Goal: Task Accomplishment & Management: Complete application form

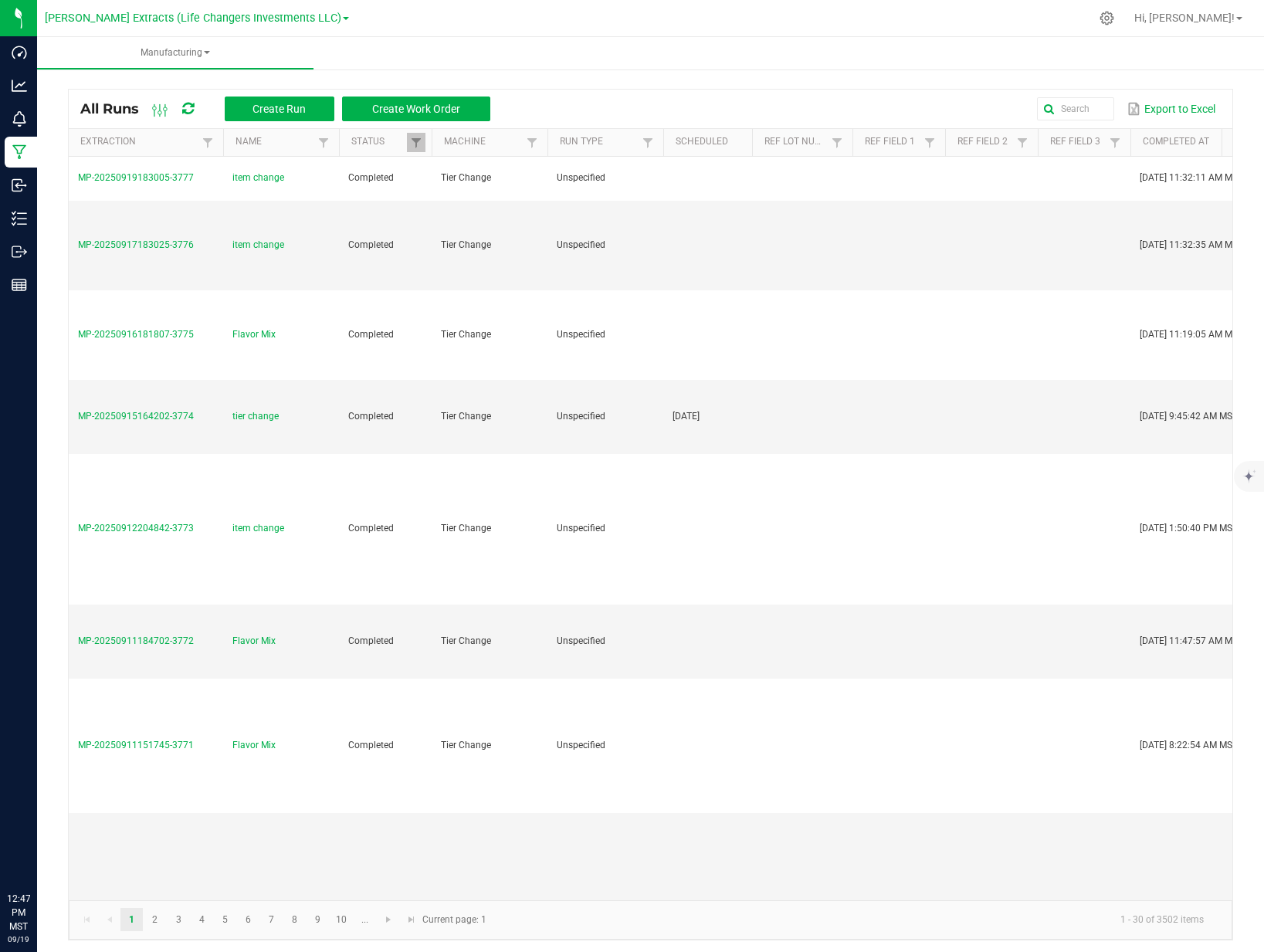
click at [24, 242] on div "Outbound" at bounding box center [20, 252] width 32 height 31
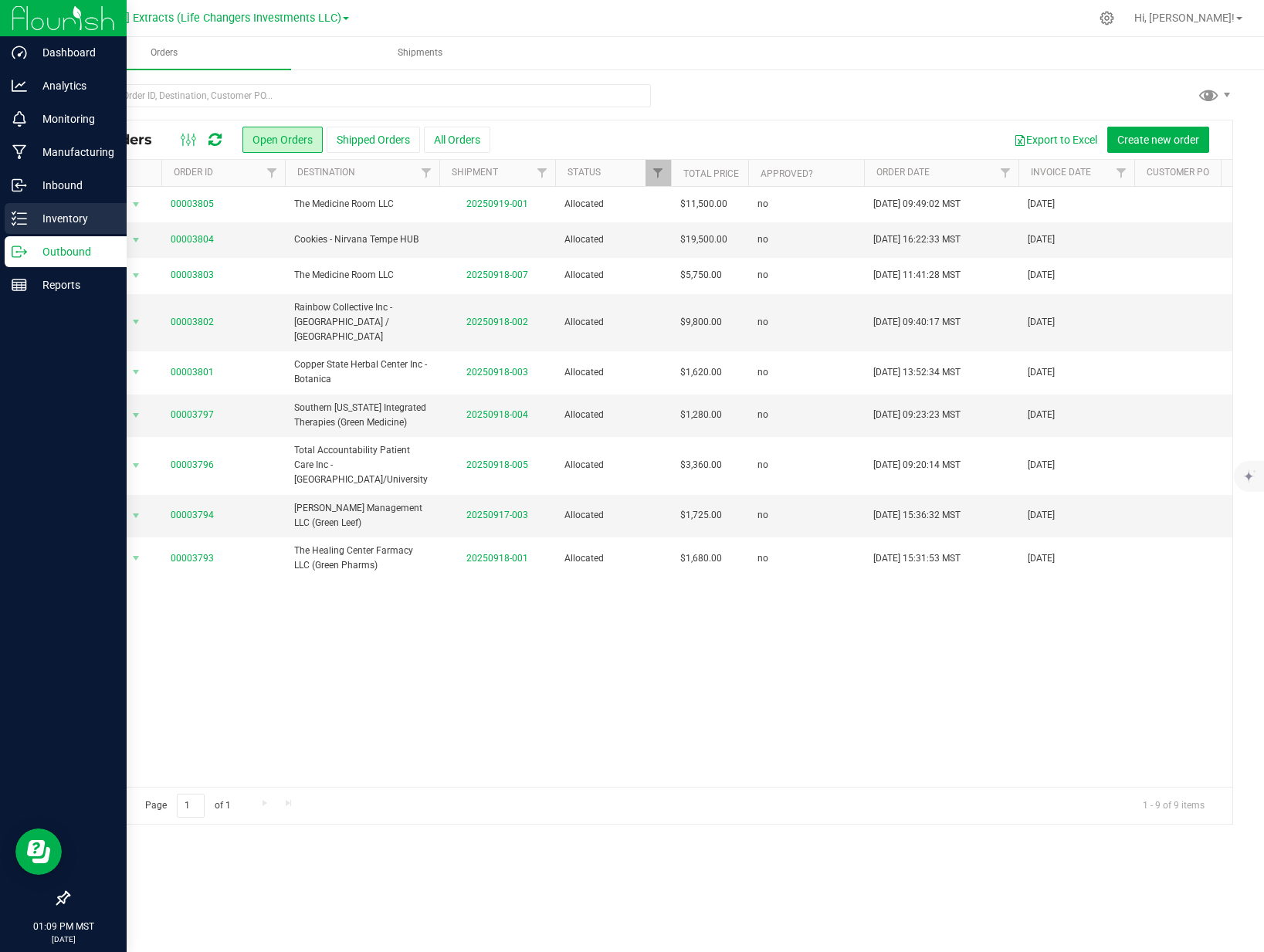
click at [46, 221] on p "Inventory" at bounding box center [73, 218] width 93 height 18
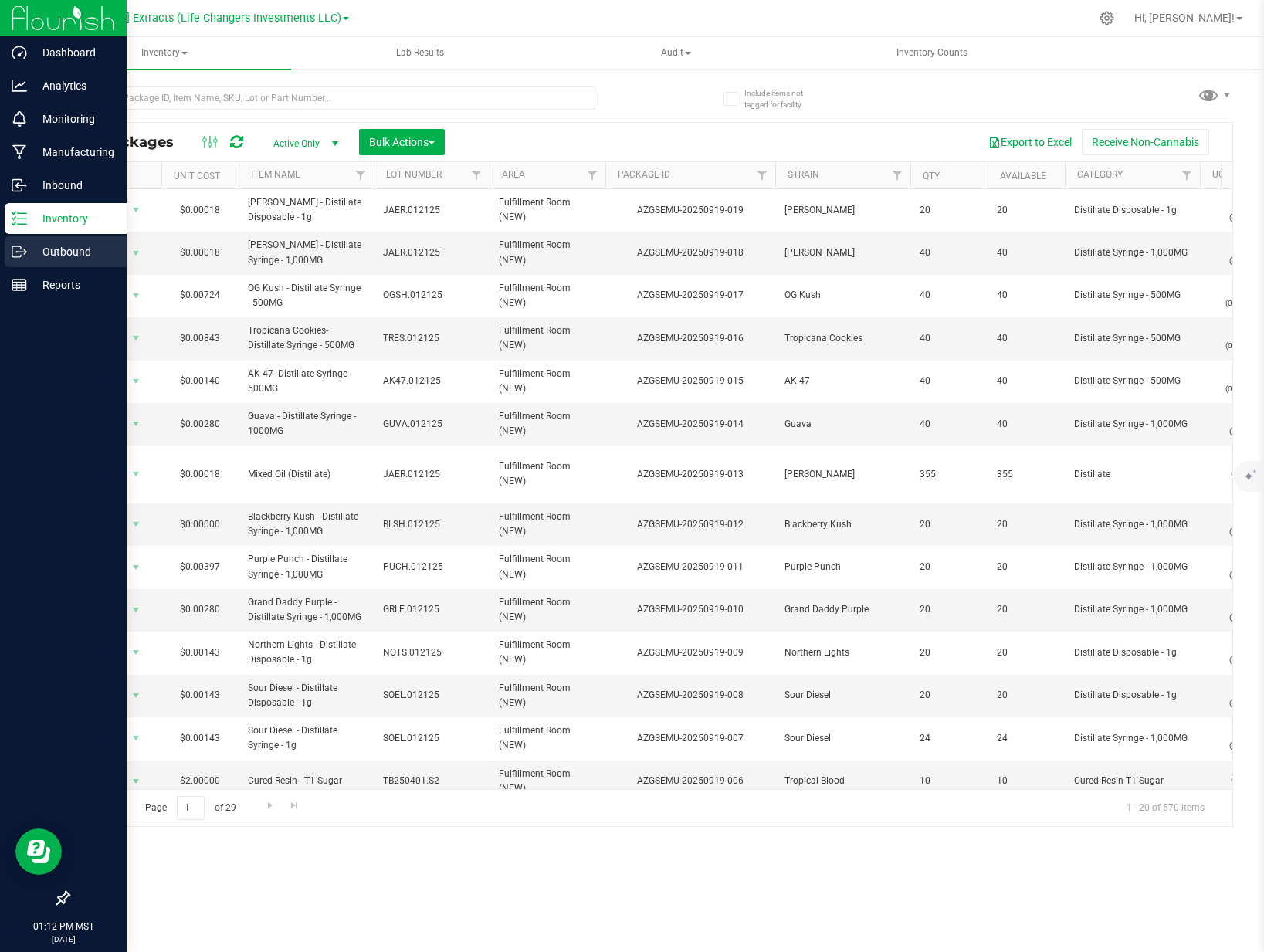
click at [17, 247] on icon at bounding box center [19, 251] width 16 height 16
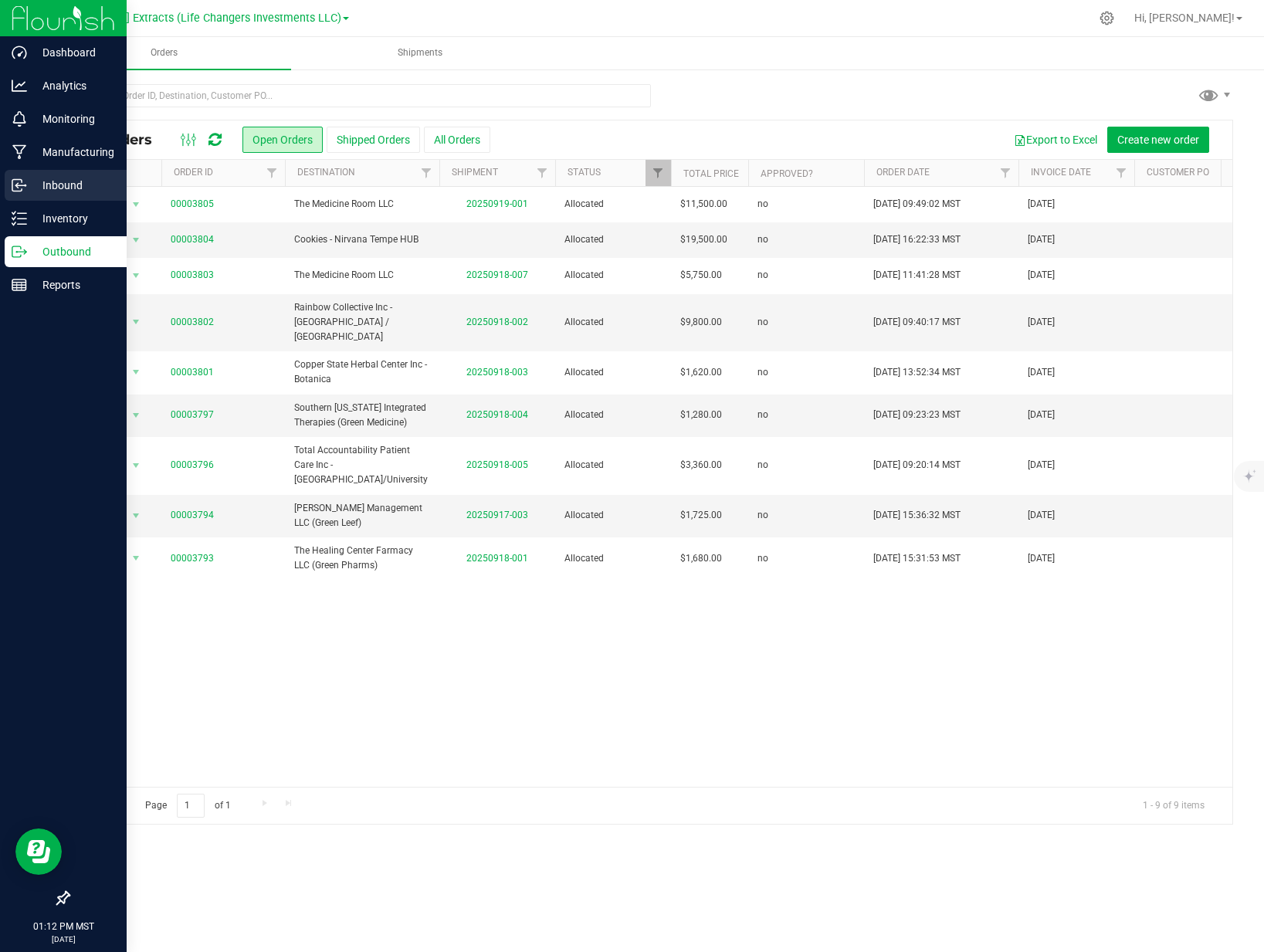
click at [26, 185] on circle at bounding box center [25, 186] width 3 height 3
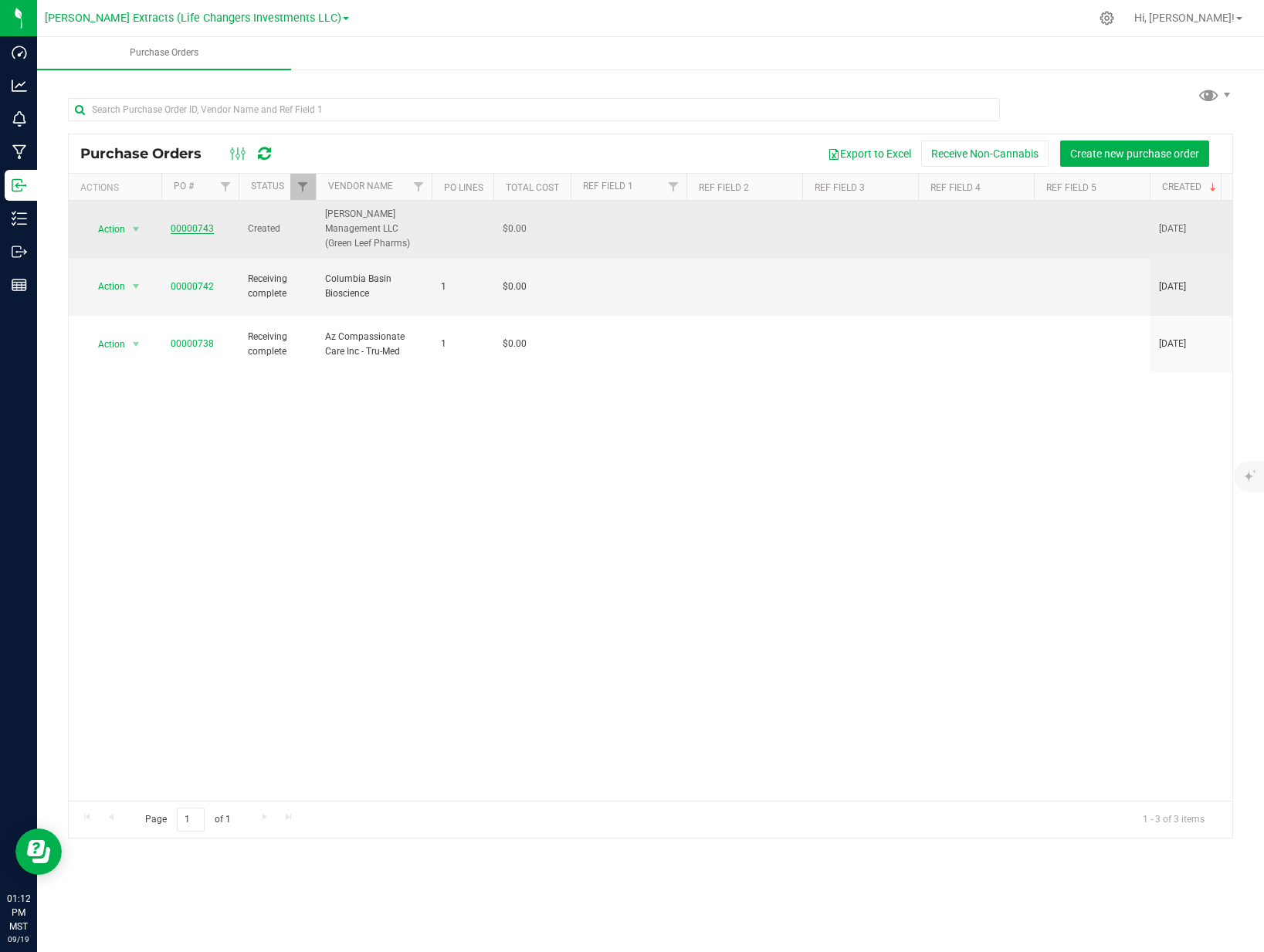
click at [201, 224] on link "00000743" at bounding box center [191, 228] width 43 height 11
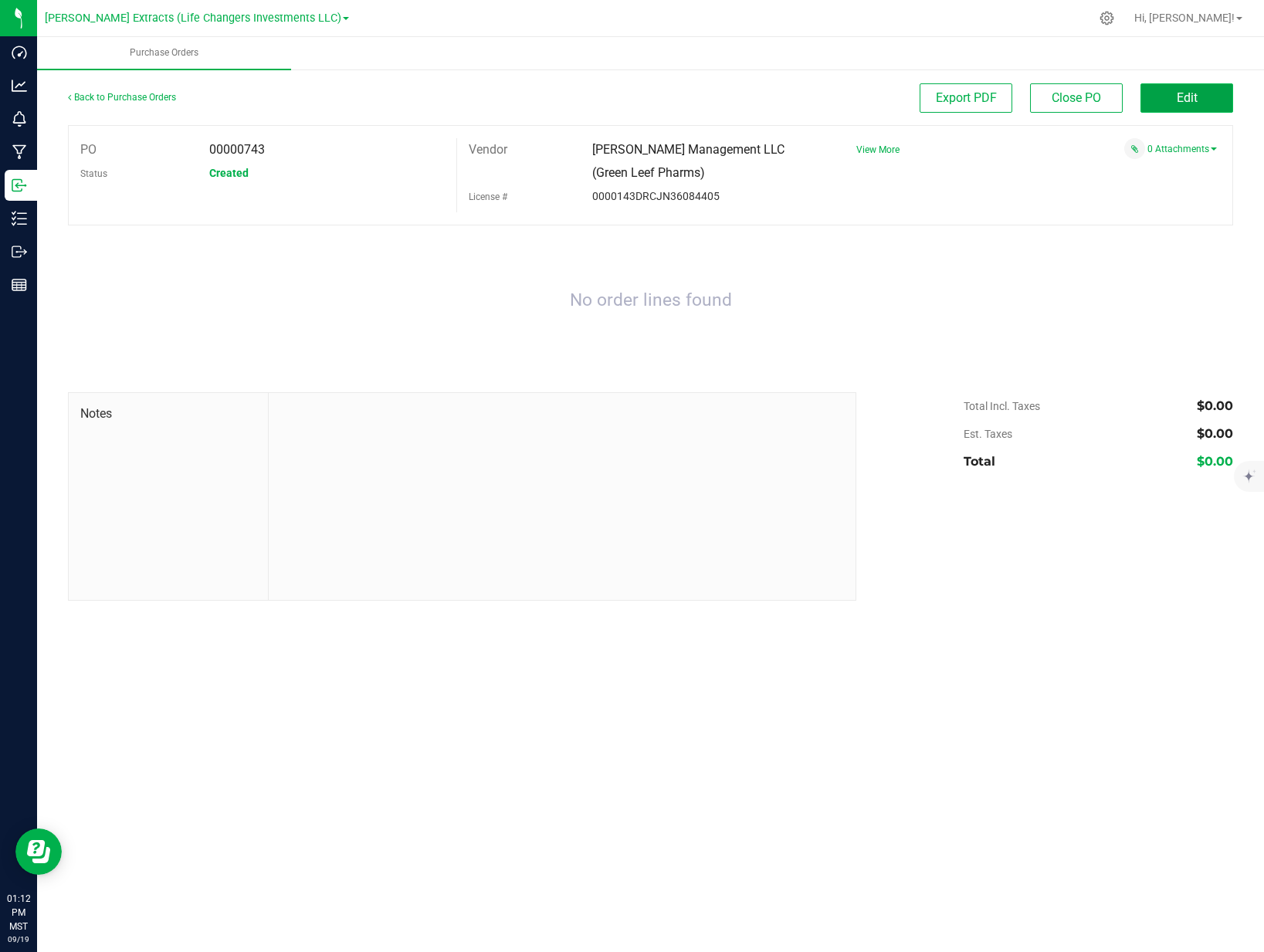
click at [1178, 91] on span "Edit" at bounding box center [1187, 97] width 21 height 15
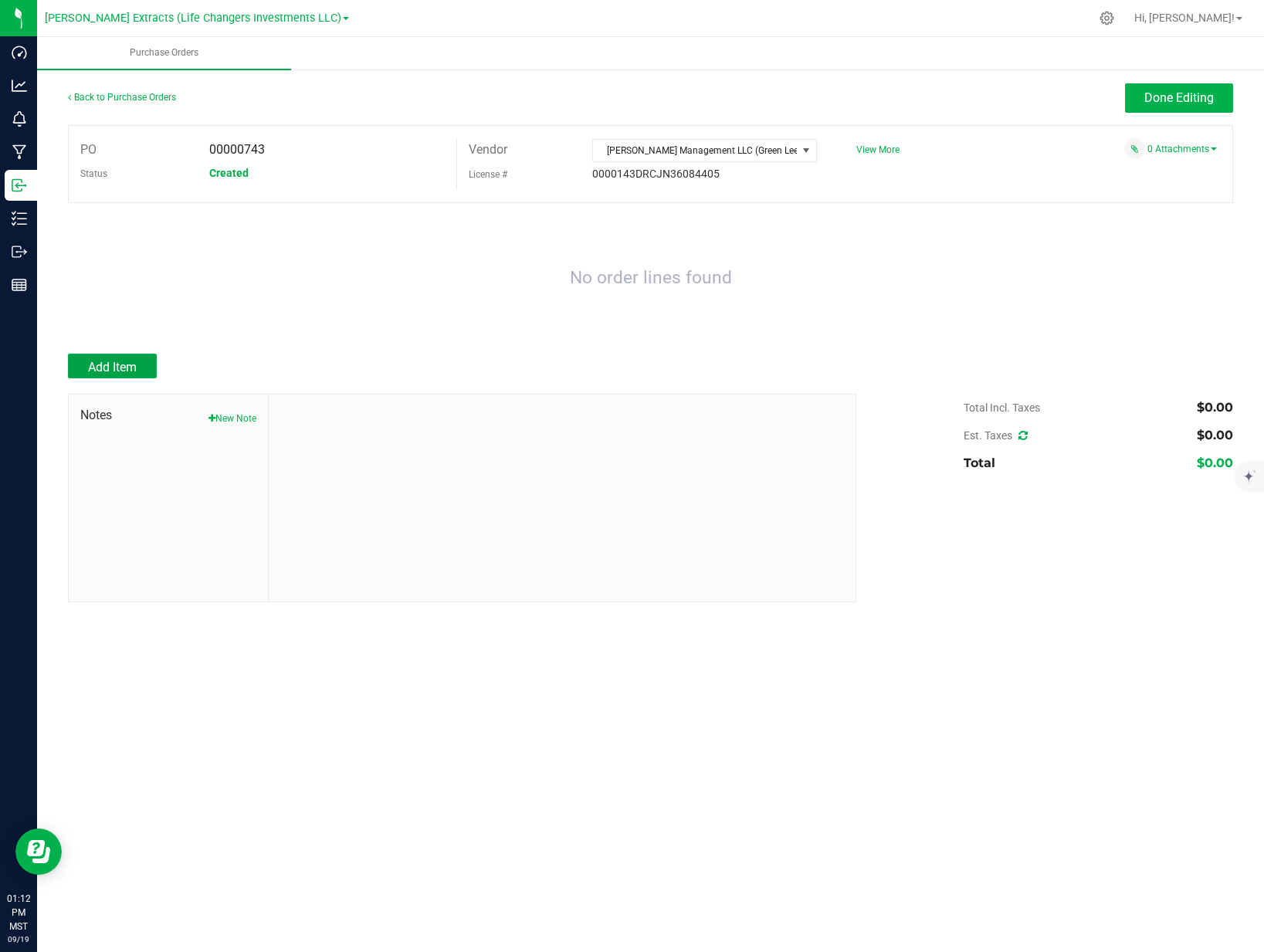
click at [108, 369] on span "Add Item" at bounding box center [112, 367] width 49 height 15
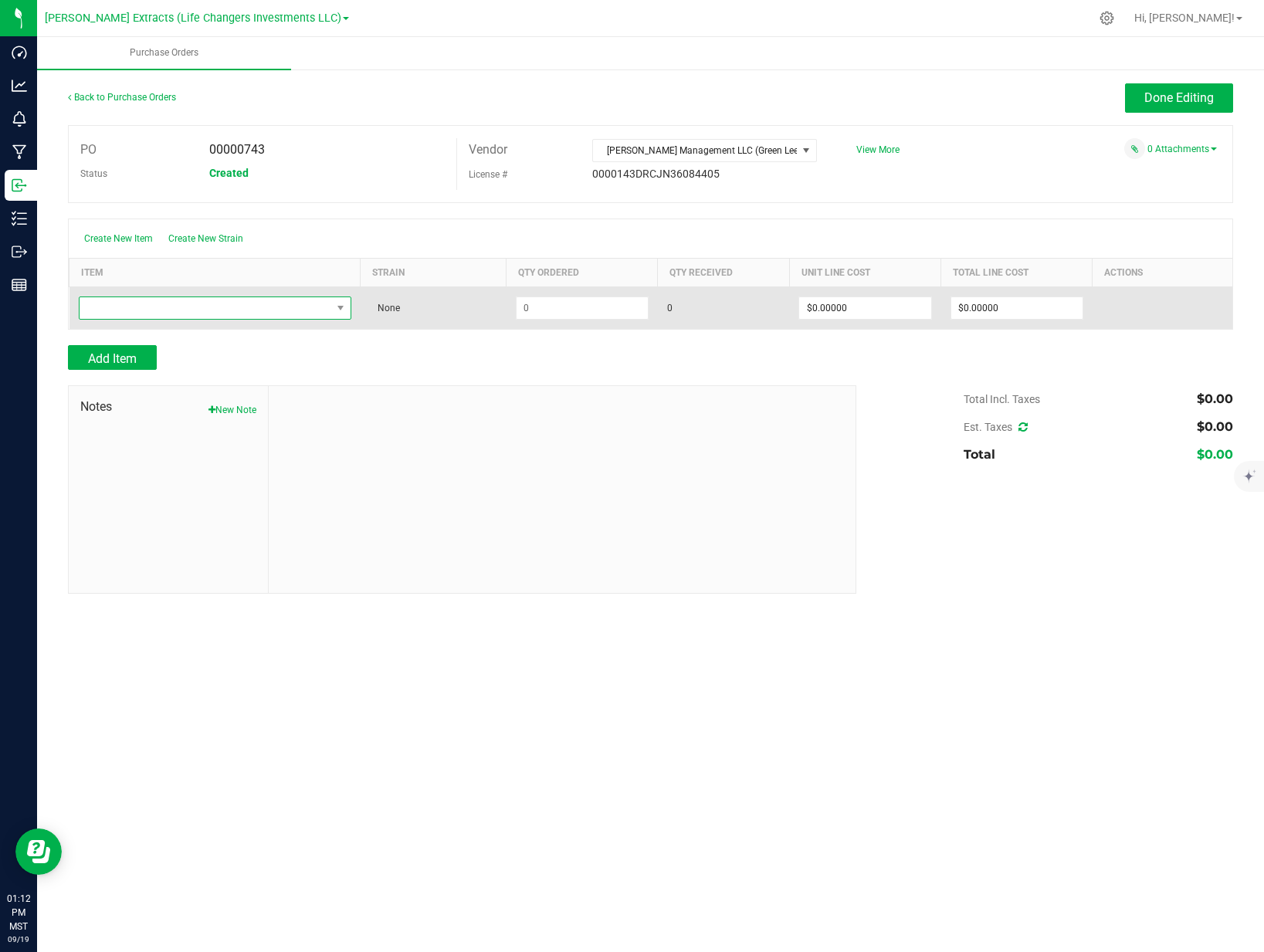
click at [161, 305] on span "NO DATA FOUND" at bounding box center [205, 307] width 252 height 21
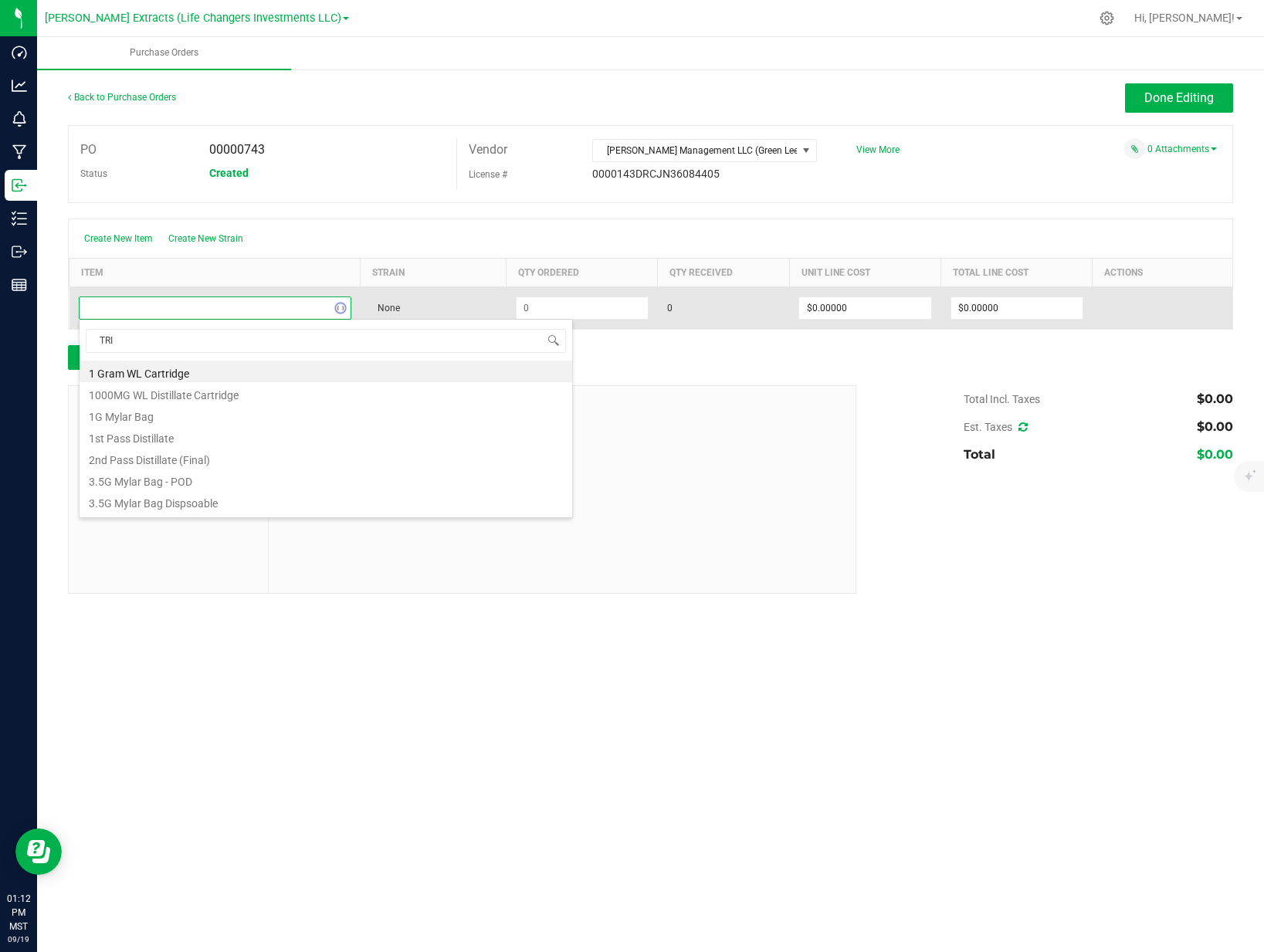
type input "TRIM"
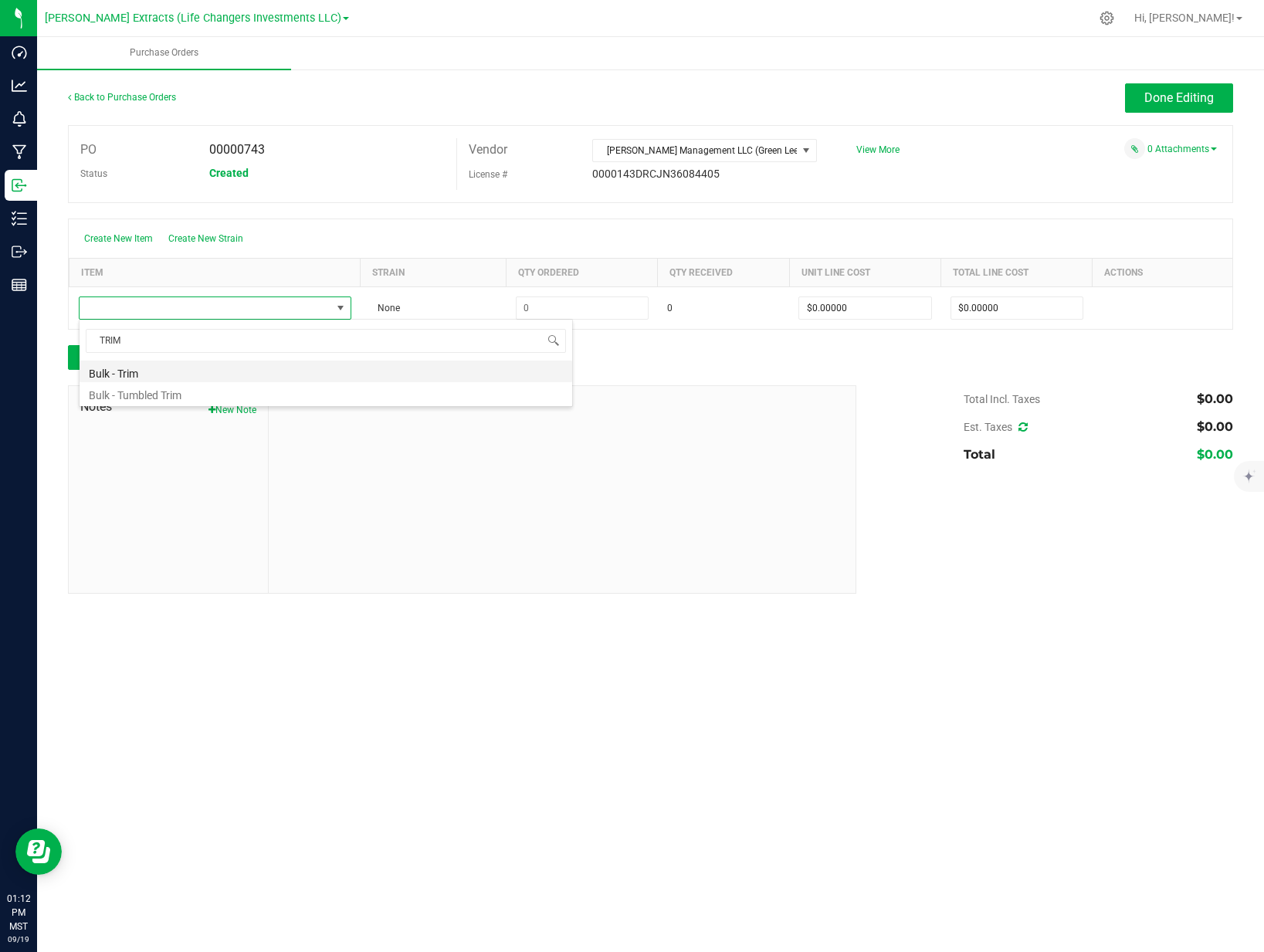
click at [160, 378] on li "Bulk - Trim" at bounding box center [325, 371] width 492 height 21
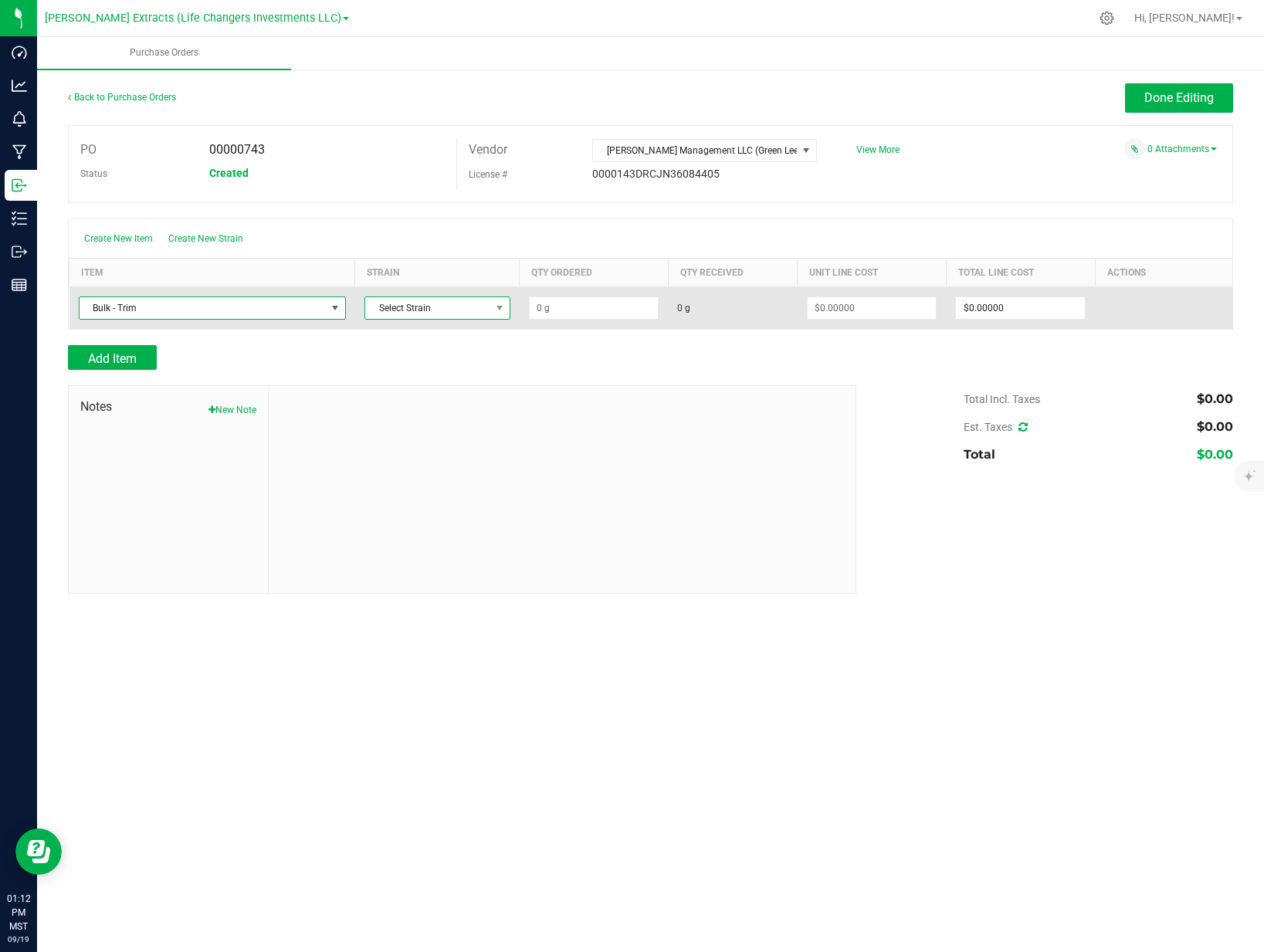
click at [472, 307] on span "Select Strain" at bounding box center [428, 307] width 125 height 21
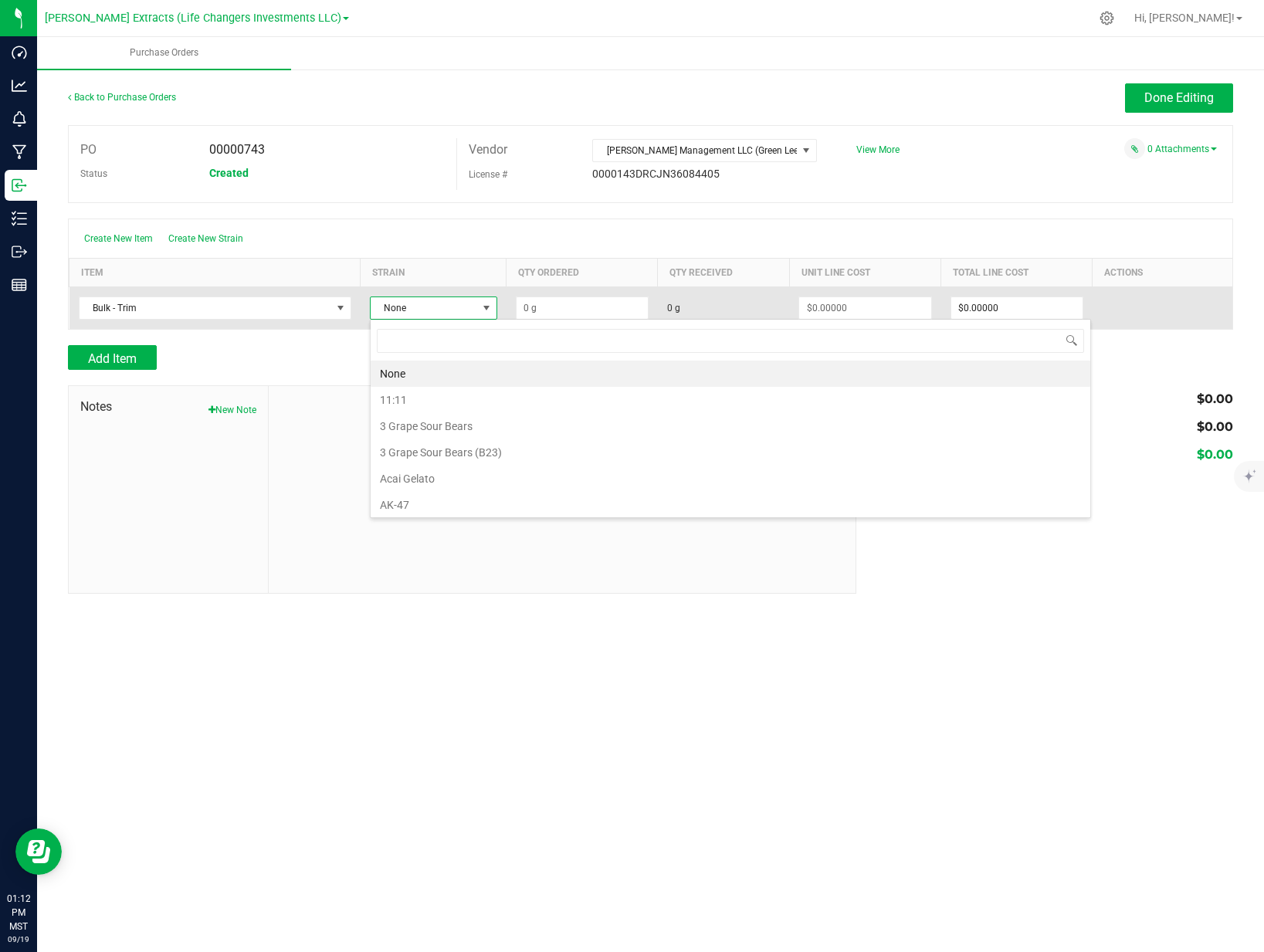
scroll to position [23, 127]
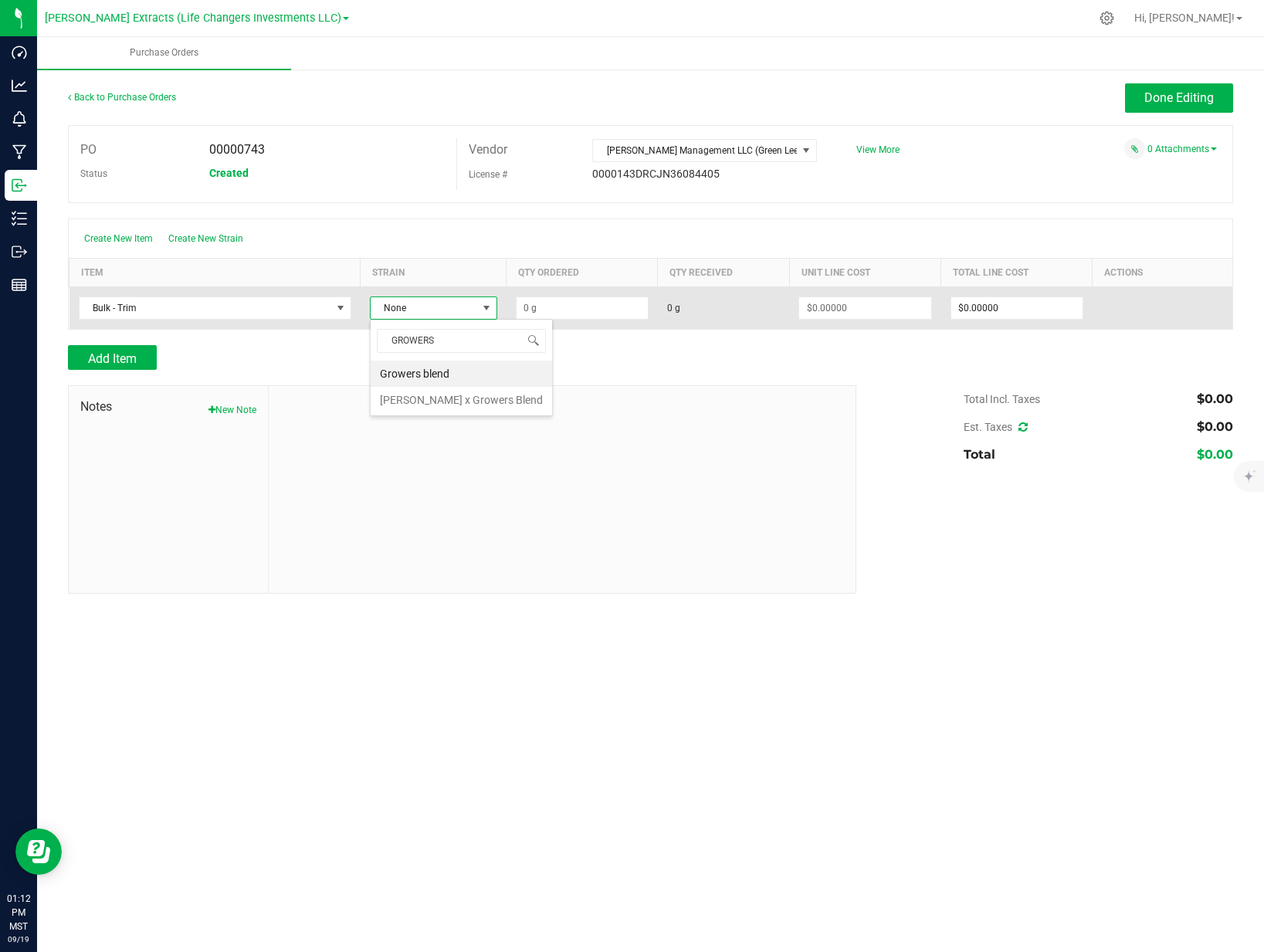
type input "GROWERS B"
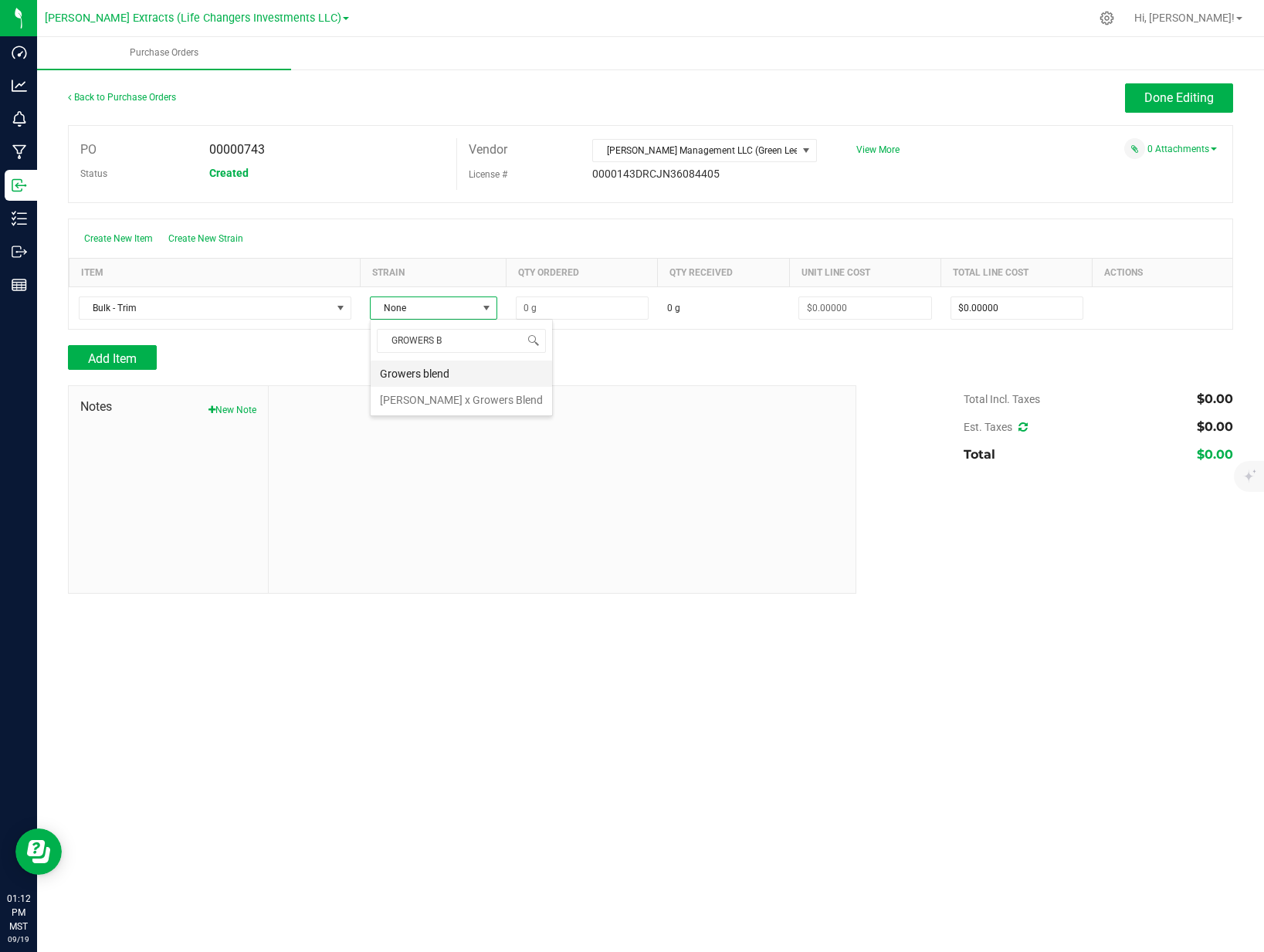
click at [465, 379] on li "Growers blend" at bounding box center [461, 373] width 181 height 27
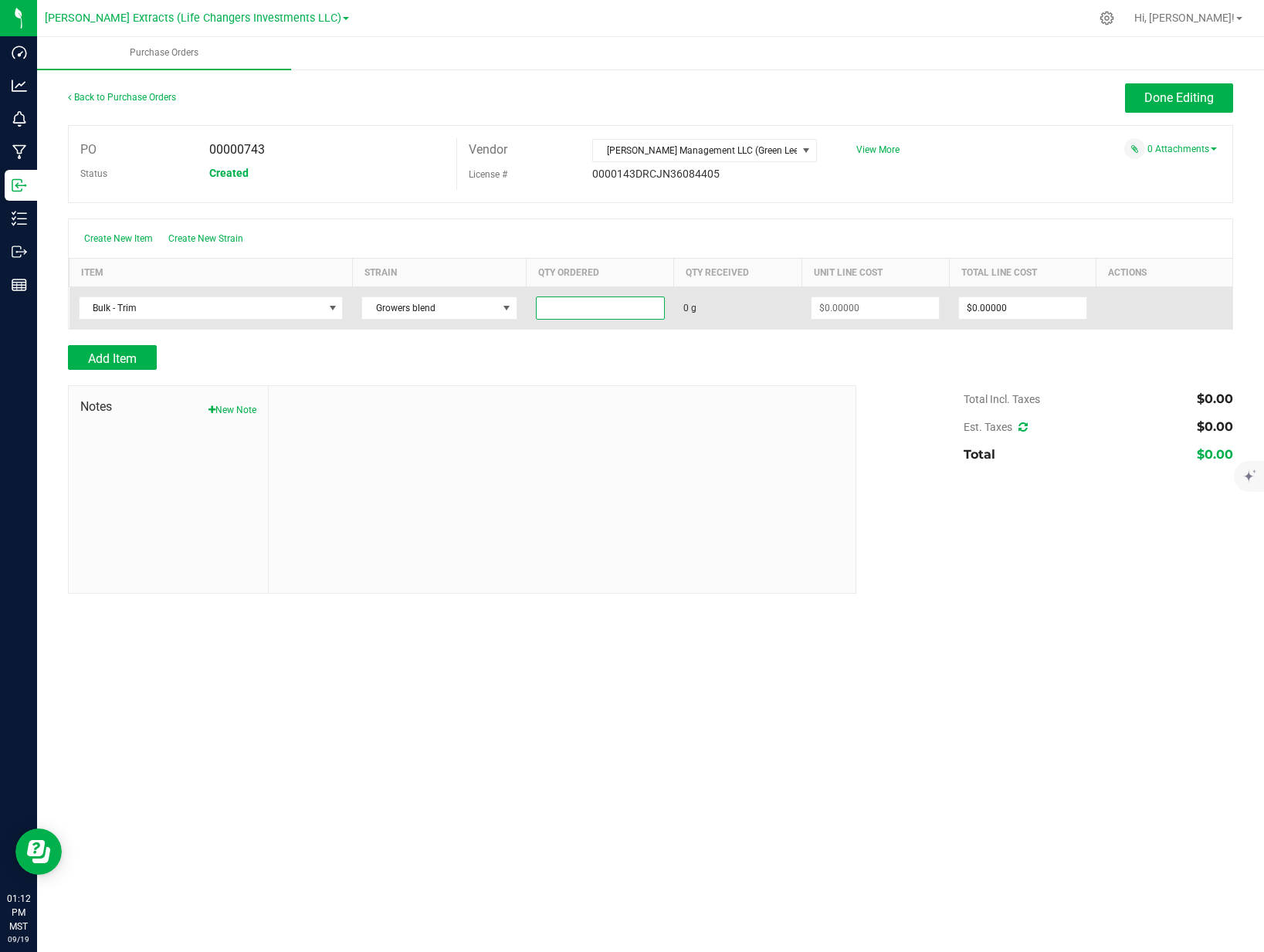
click at [580, 311] on input at bounding box center [600, 307] width 127 height 21
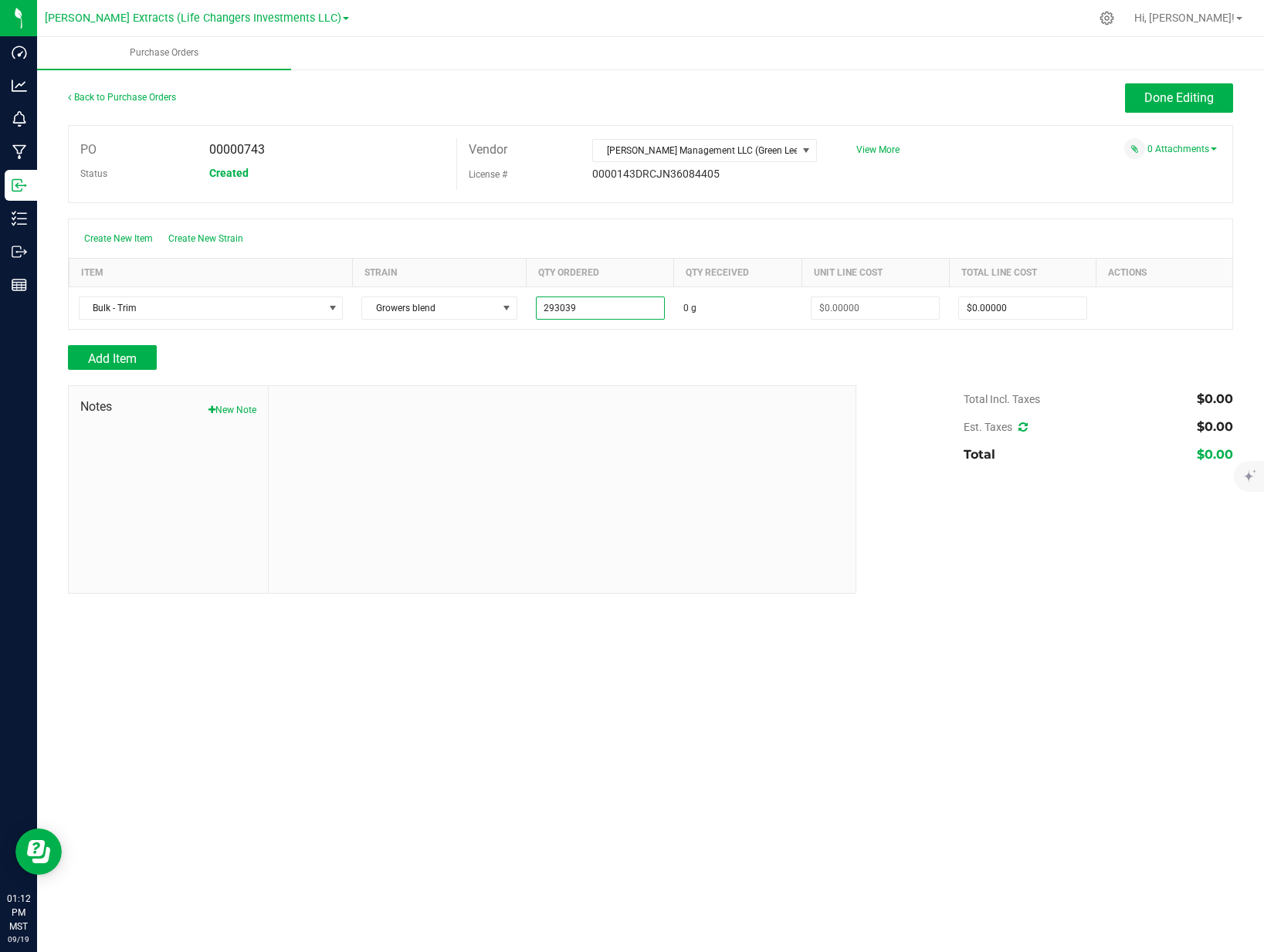
type input "293039.0000 g"
click at [607, 352] on div "Add Item" at bounding box center [456, 357] width 776 height 25
type input "$0.00000"
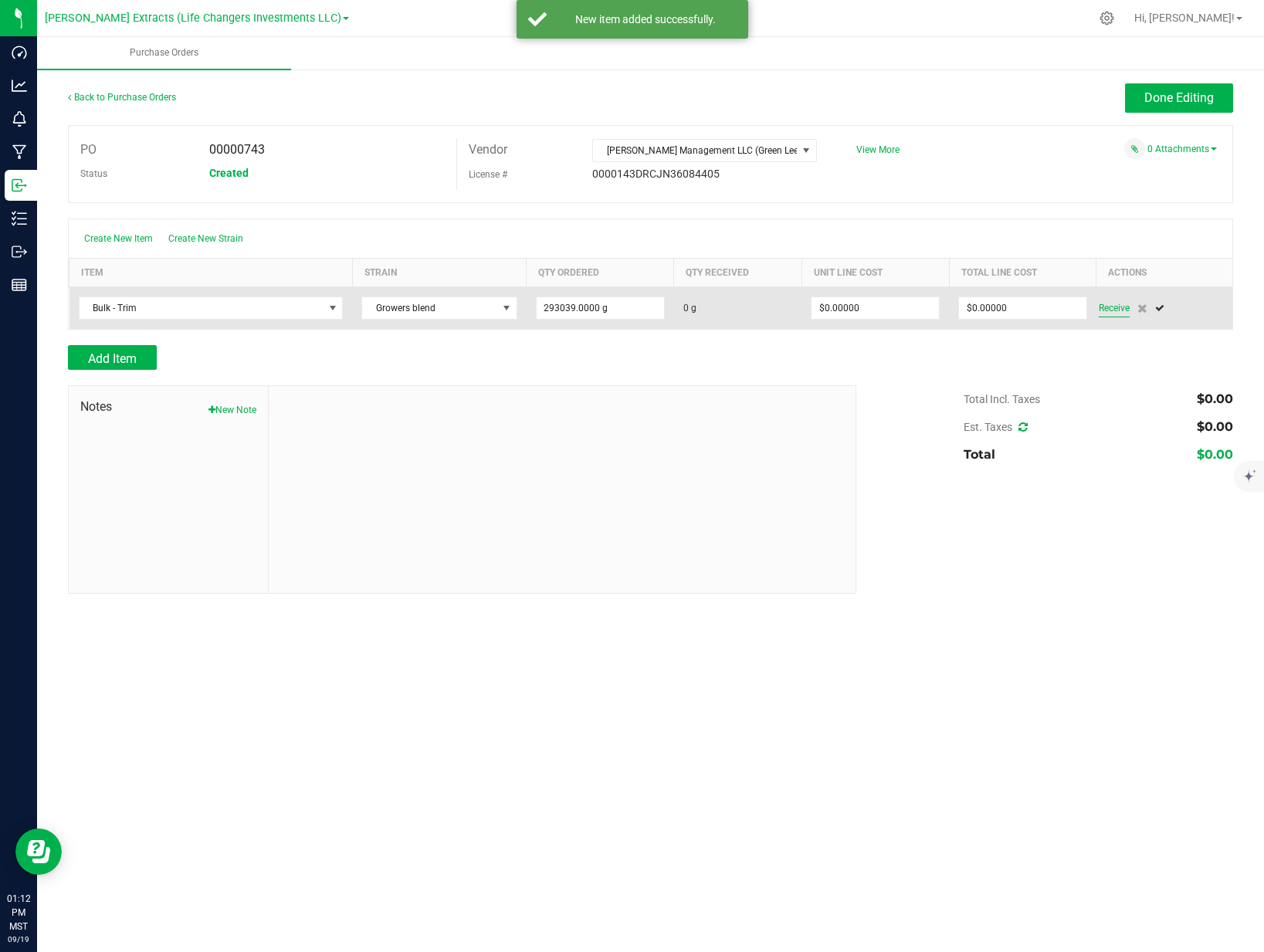
click at [1117, 304] on span "Receive" at bounding box center [1114, 308] width 31 height 18
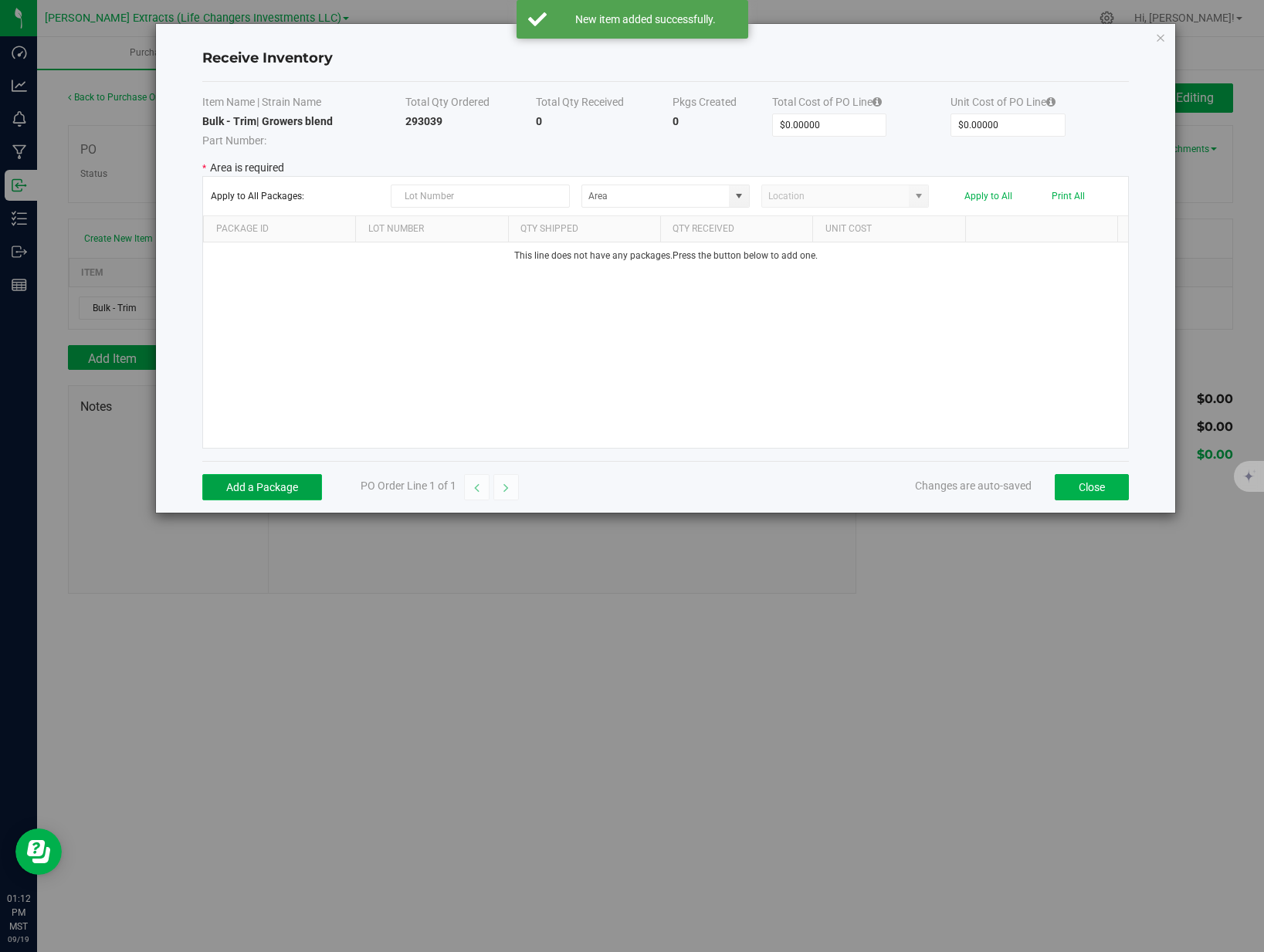
click at [260, 490] on button "Add a Package" at bounding box center [262, 487] width 120 height 27
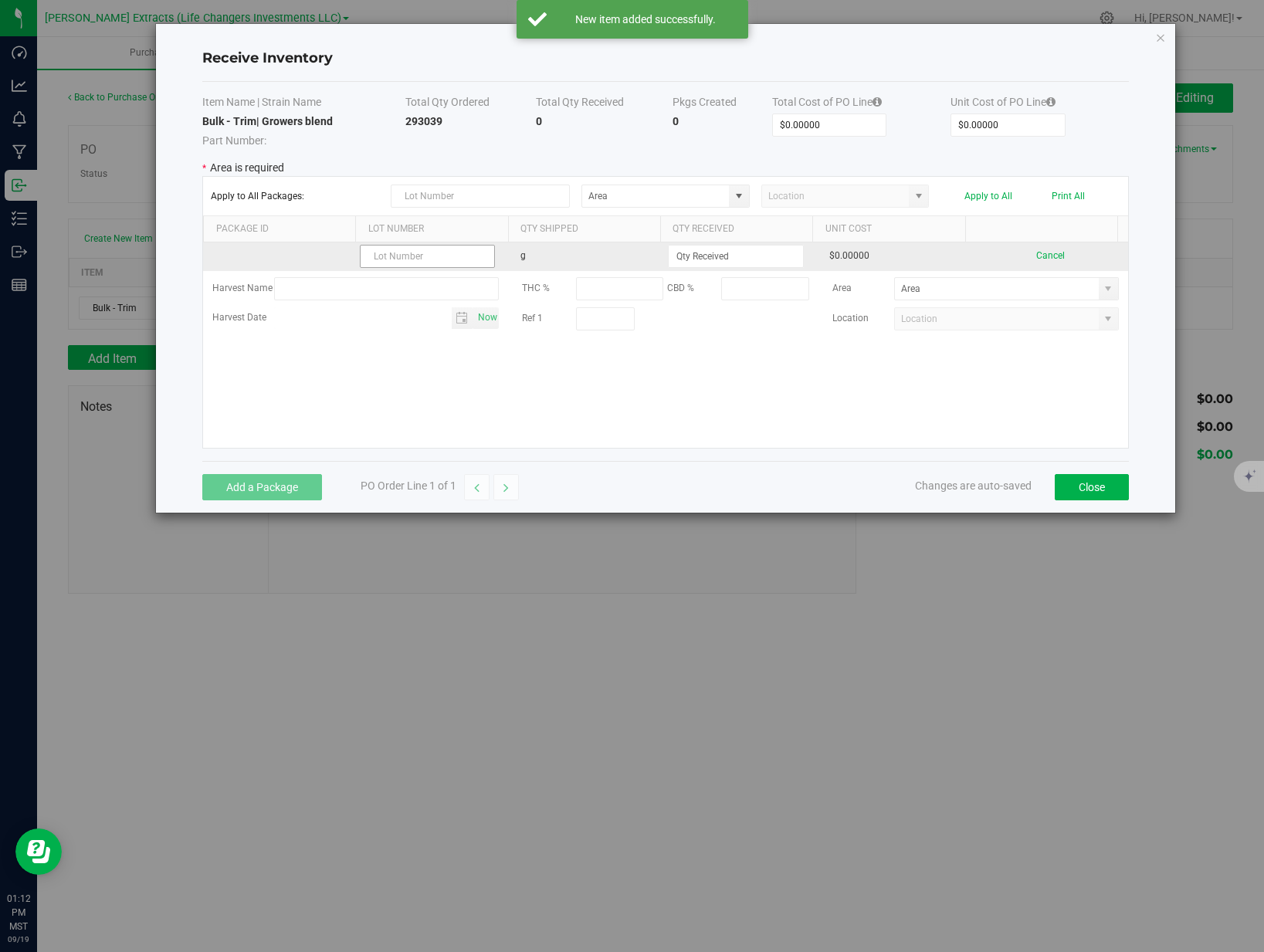
click at [417, 258] on input "text" at bounding box center [428, 256] width 136 height 23
type input "T"
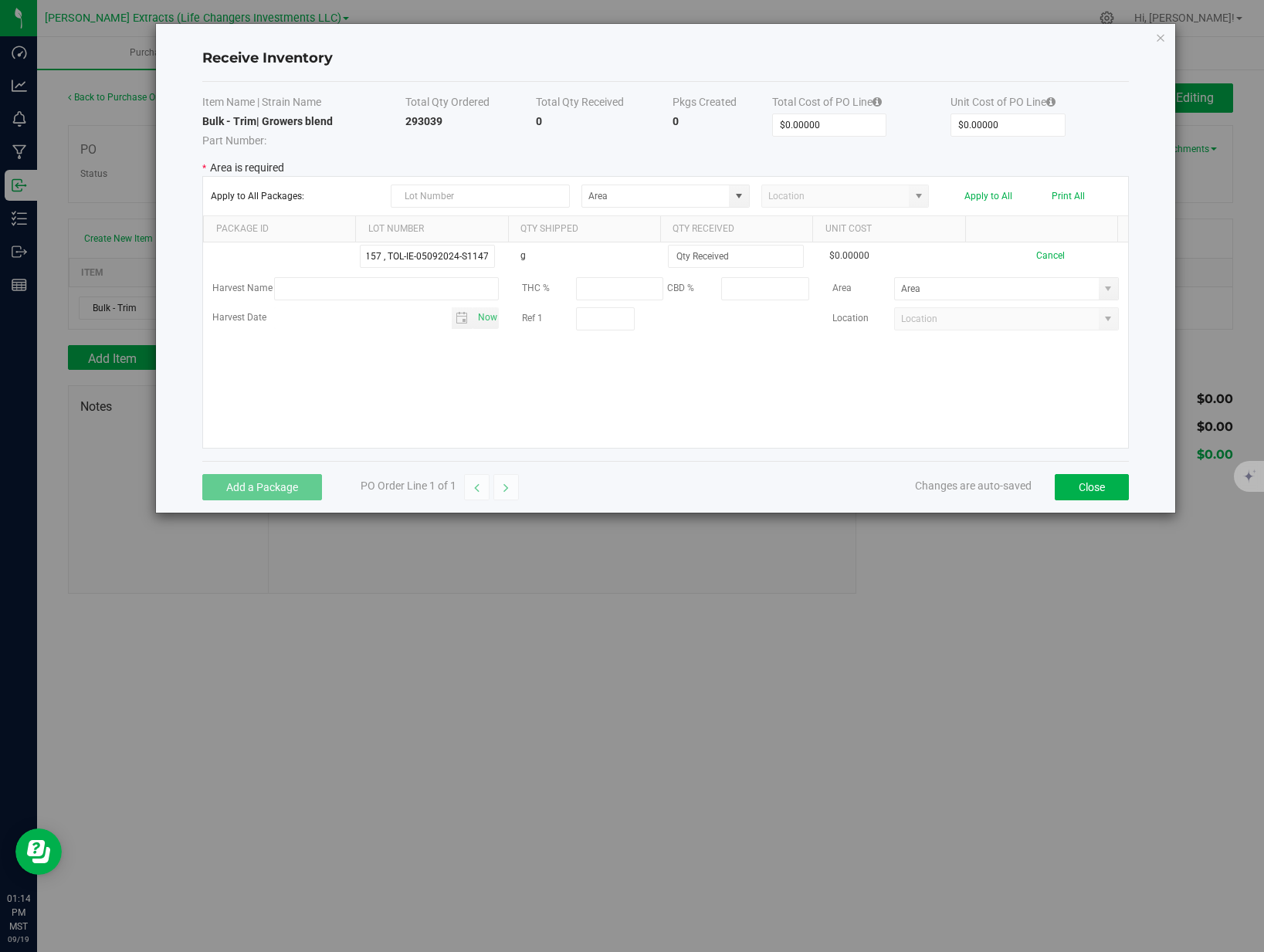
type input "(GREEN LEEF) TOL-IM-05152024-S1141 , TOL-IA-09192024-S0157 , TOL-IE-05092024-S1…"
drag, startPoint x: 645, startPoint y: 410, endPoint x: 669, endPoint y: 386, distance: 33.9
click at [645, 410] on div "(GREEN LEEF) TOL-IM-05152024-S1141 , TOL-IA-09192024-S0157 , TOL-IE-05092024-S1…" at bounding box center [665, 344] width 925 height 205
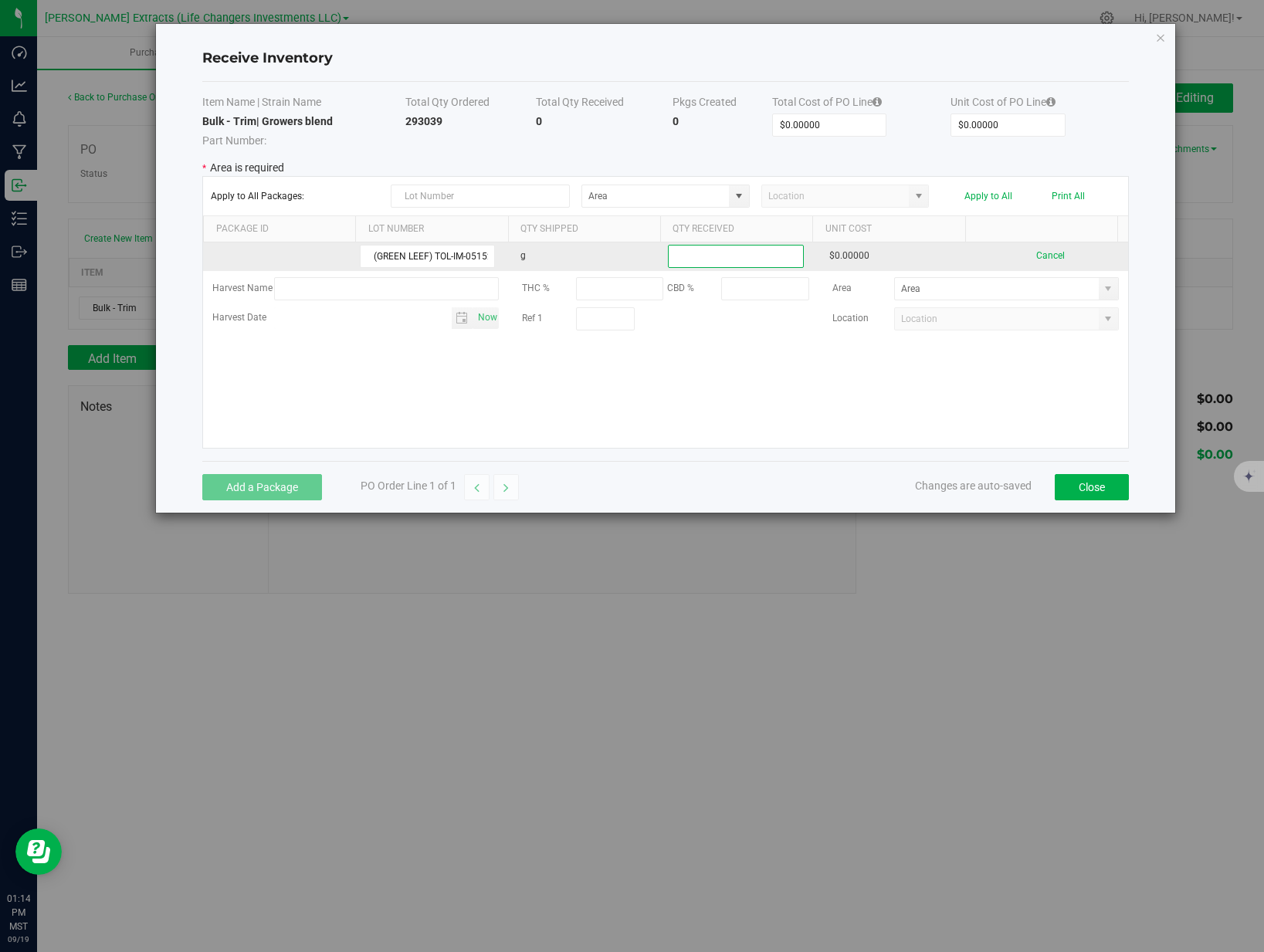
click at [746, 260] on input at bounding box center [736, 256] width 134 height 21
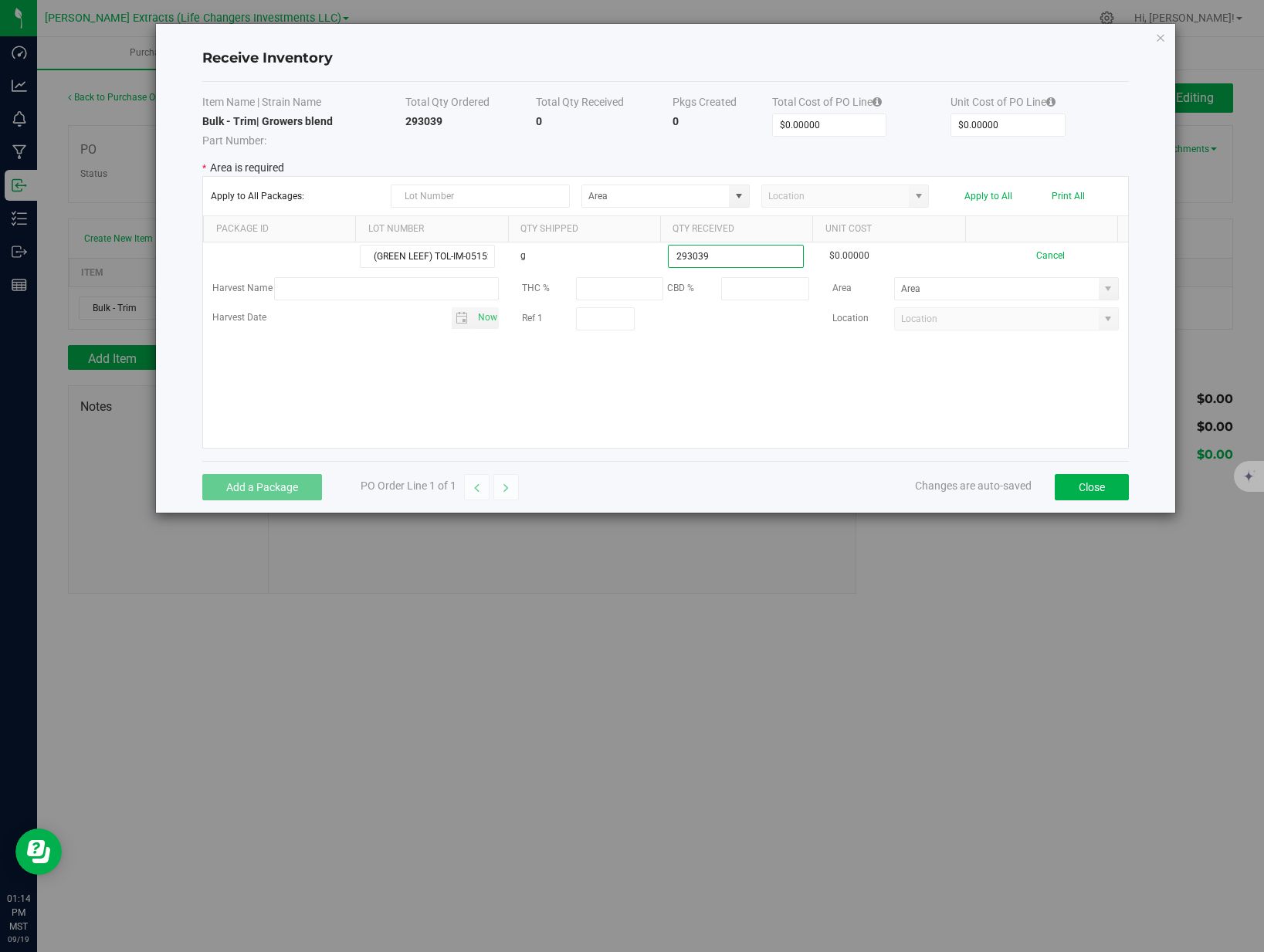
type input "293039.0000 g"
click at [829, 424] on kendo-grid-list "(GREEN LEEF) TOL-IM-05152024-S1141 , TOL-IA-09192024-S0157 , TOL-IE-05092024-S1…" at bounding box center [665, 344] width 925 height 205
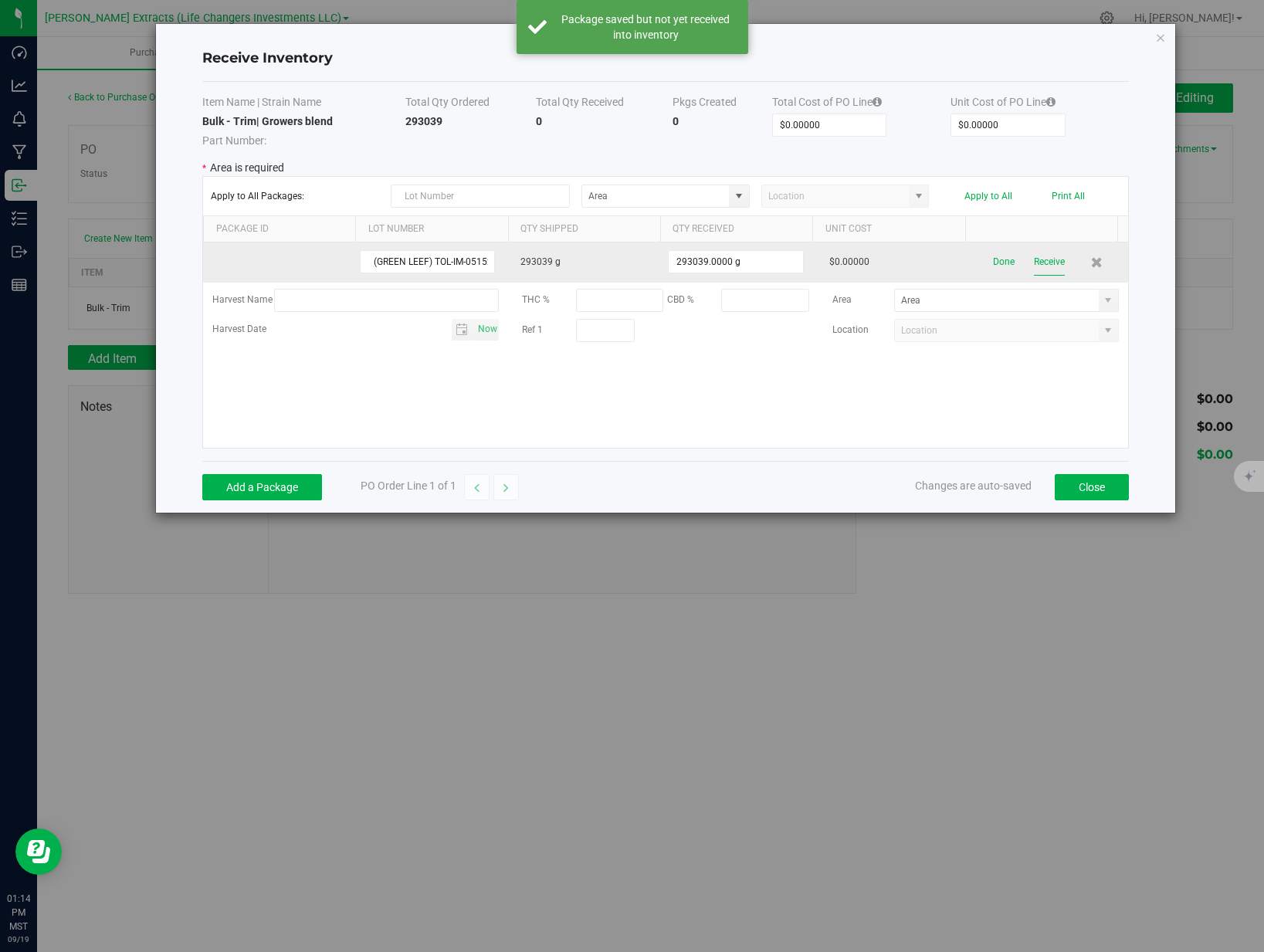
drag, startPoint x: 1034, startPoint y: 261, endPoint x: 1032, endPoint y: 270, distance: 9.2
click at [1034, 261] on button "Receive" at bounding box center [1049, 261] width 31 height 27
click at [1038, 260] on button "Receive" at bounding box center [1049, 261] width 31 height 27
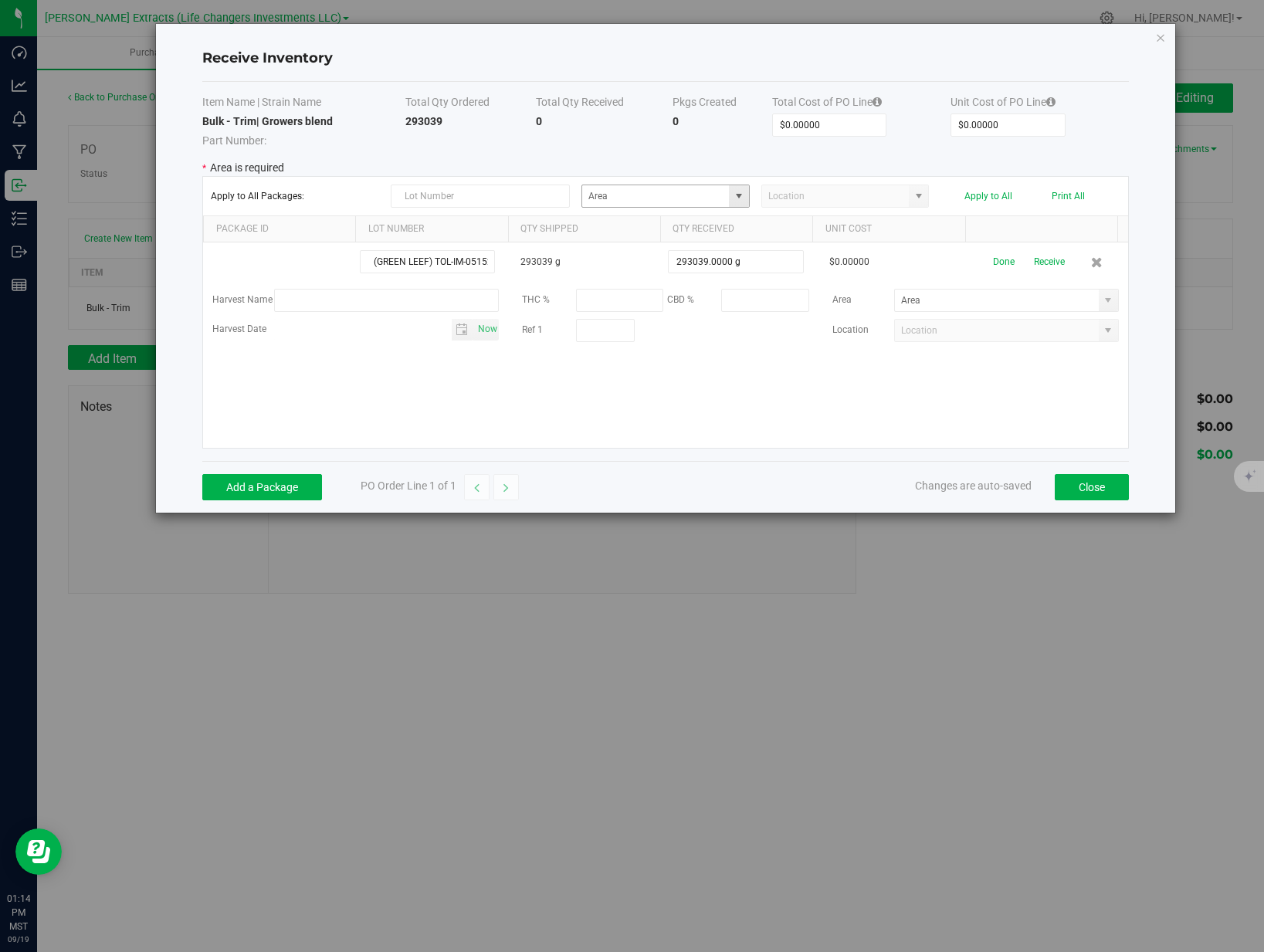
click at [741, 197] on span at bounding box center [738, 195] width 12 height 12
click at [672, 295] on li "JC Inventory" at bounding box center [665, 299] width 167 height 27
type input "JC"
click at [919, 195] on span at bounding box center [918, 195] width 12 height 12
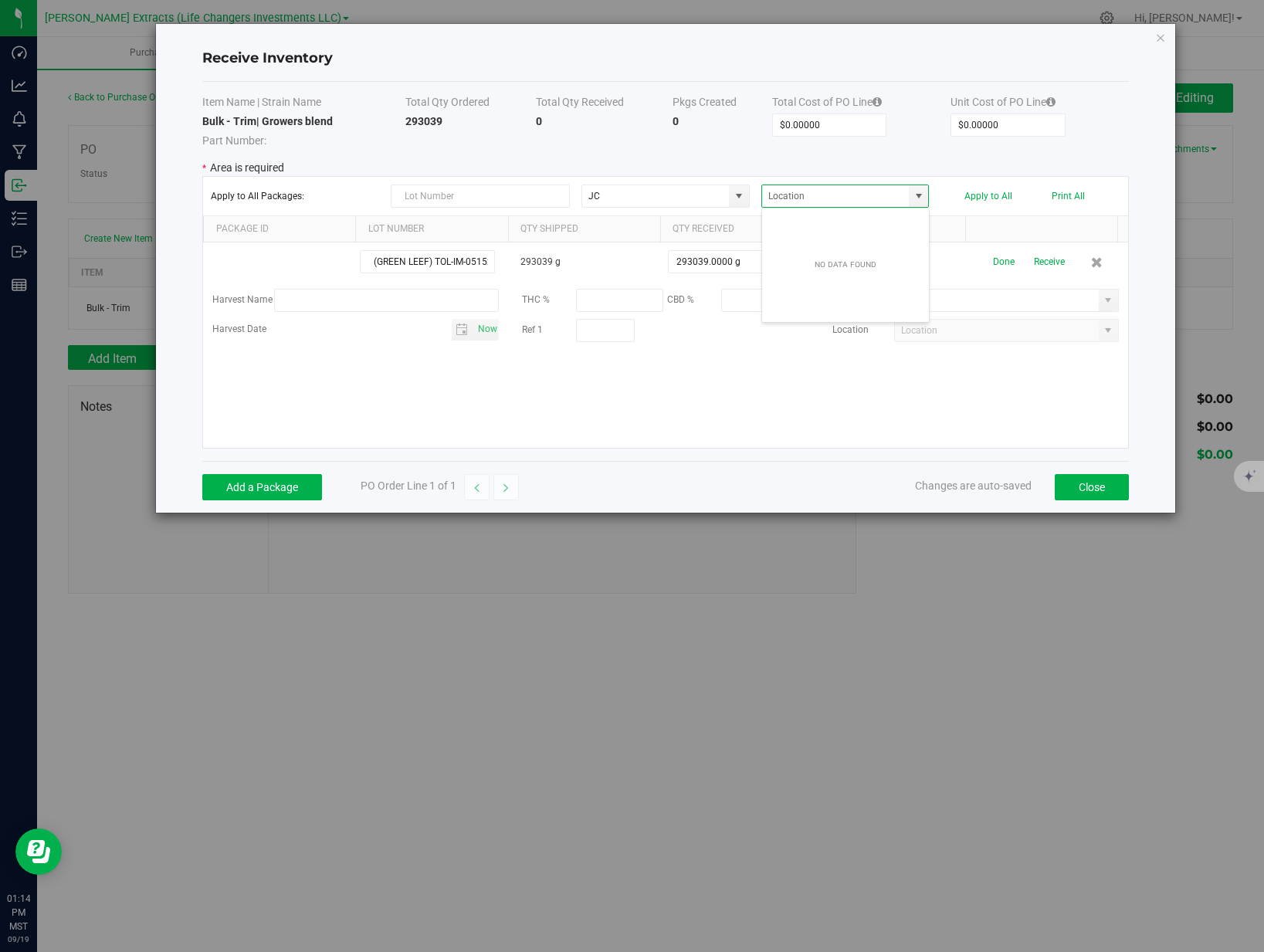
drag, startPoint x: 875, startPoint y: 419, endPoint x: 902, endPoint y: 396, distance: 35.5
click at [876, 419] on div "(GREEN LEEF) TOL-IM-05152024-S1141 , TOL-IA-09192024-S0157 , TOL-IE-05092024-S1…" at bounding box center [665, 344] width 925 height 205
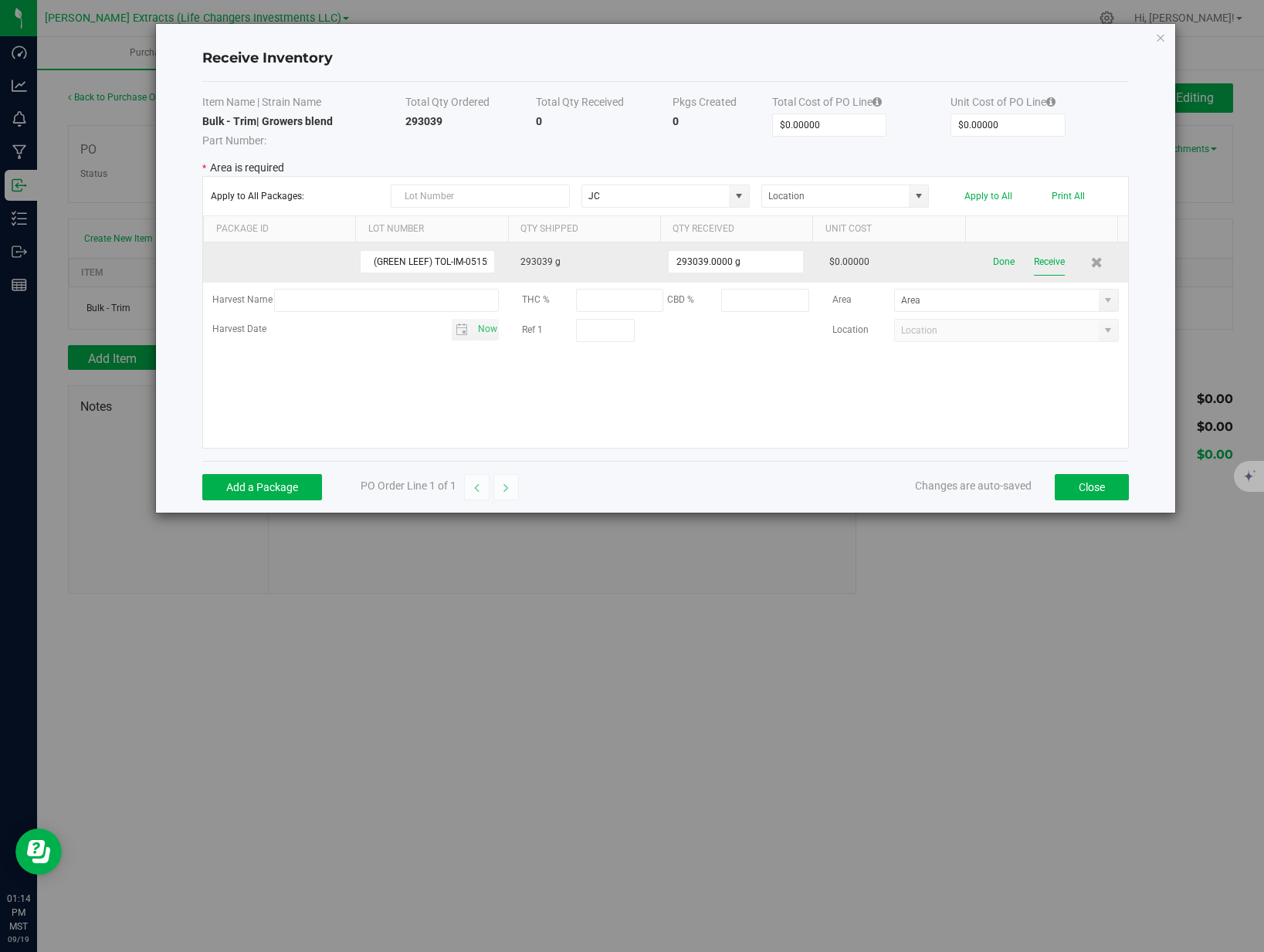
click at [1043, 266] on button "Receive" at bounding box center [1049, 261] width 31 height 27
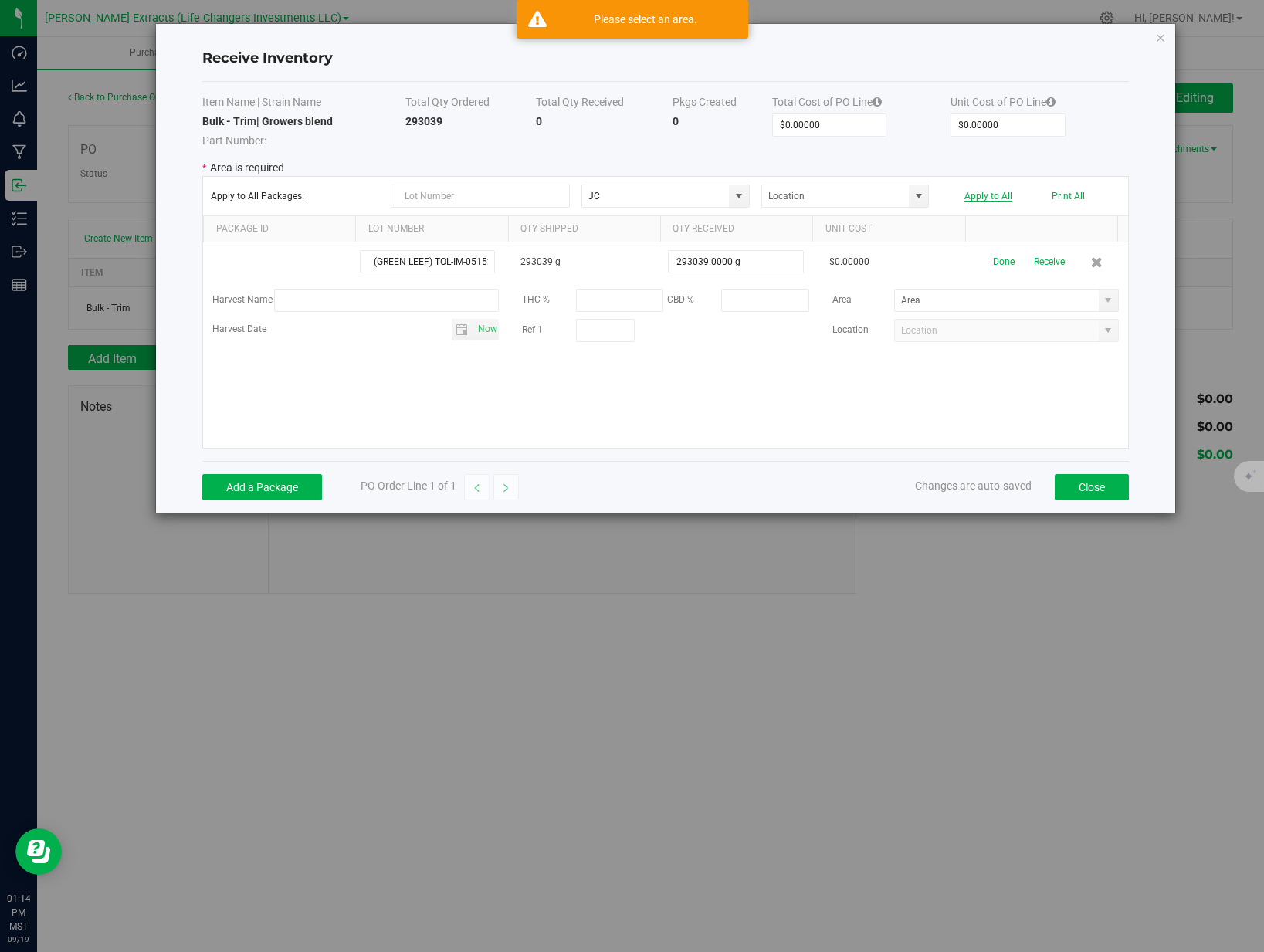
click at [986, 199] on button "Apply to All" at bounding box center [988, 196] width 48 height 11
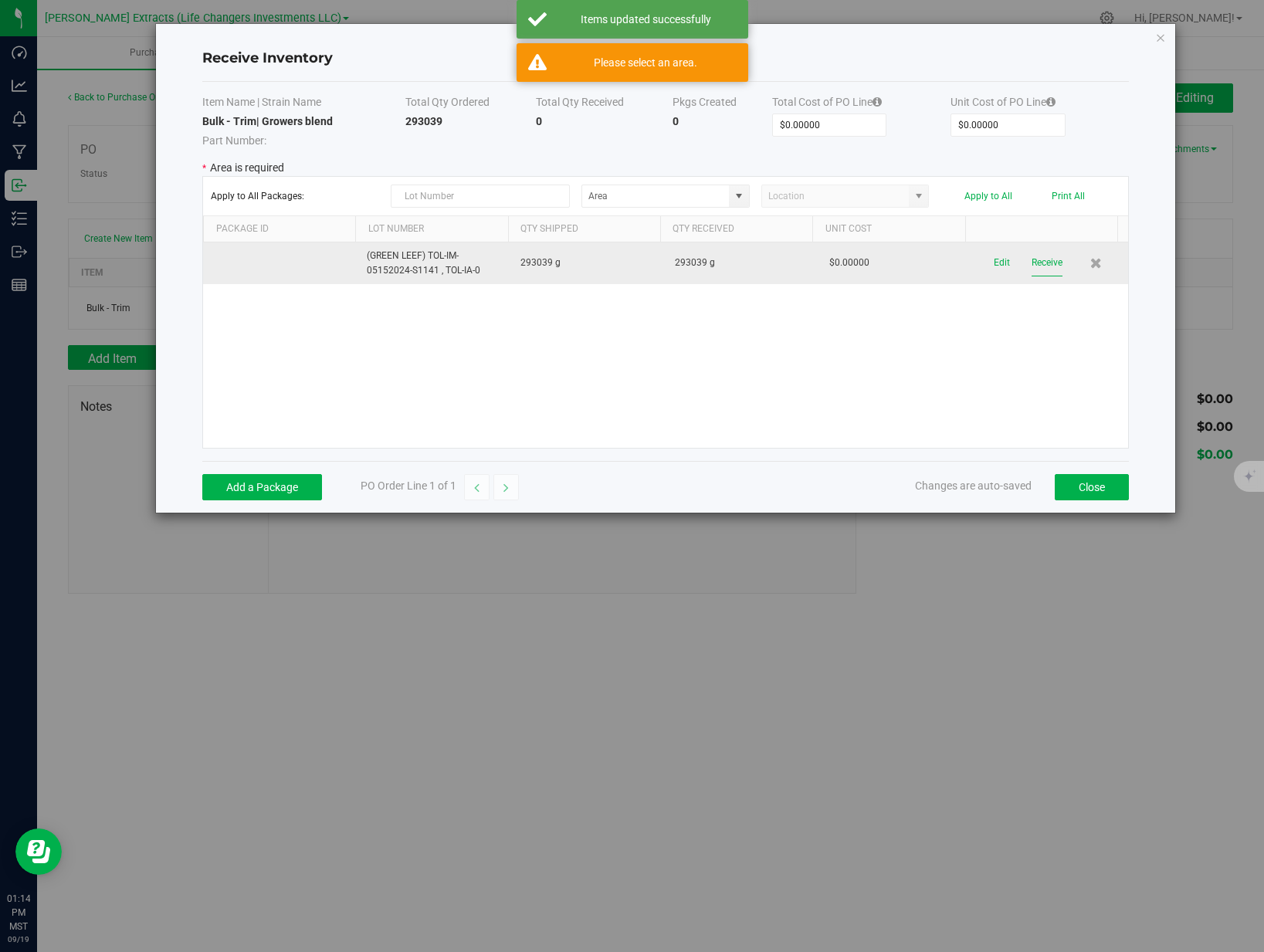
click at [1035, 268] on button "Receive" at bounding box center [1047, 262] width 31 height 27
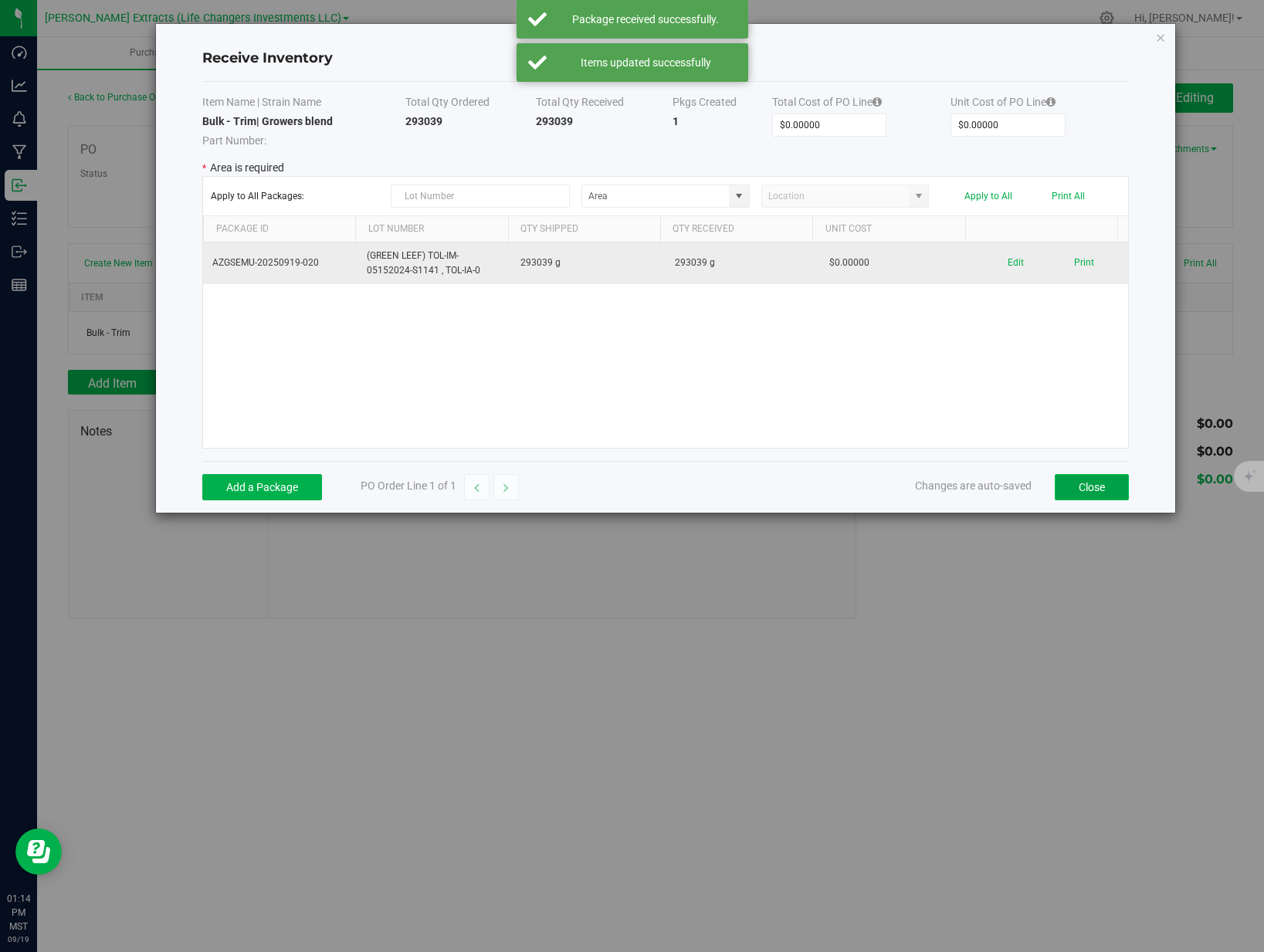
click at [1089, 491] on button "Close" at bounding box center [1091, 487] width 75 height 27
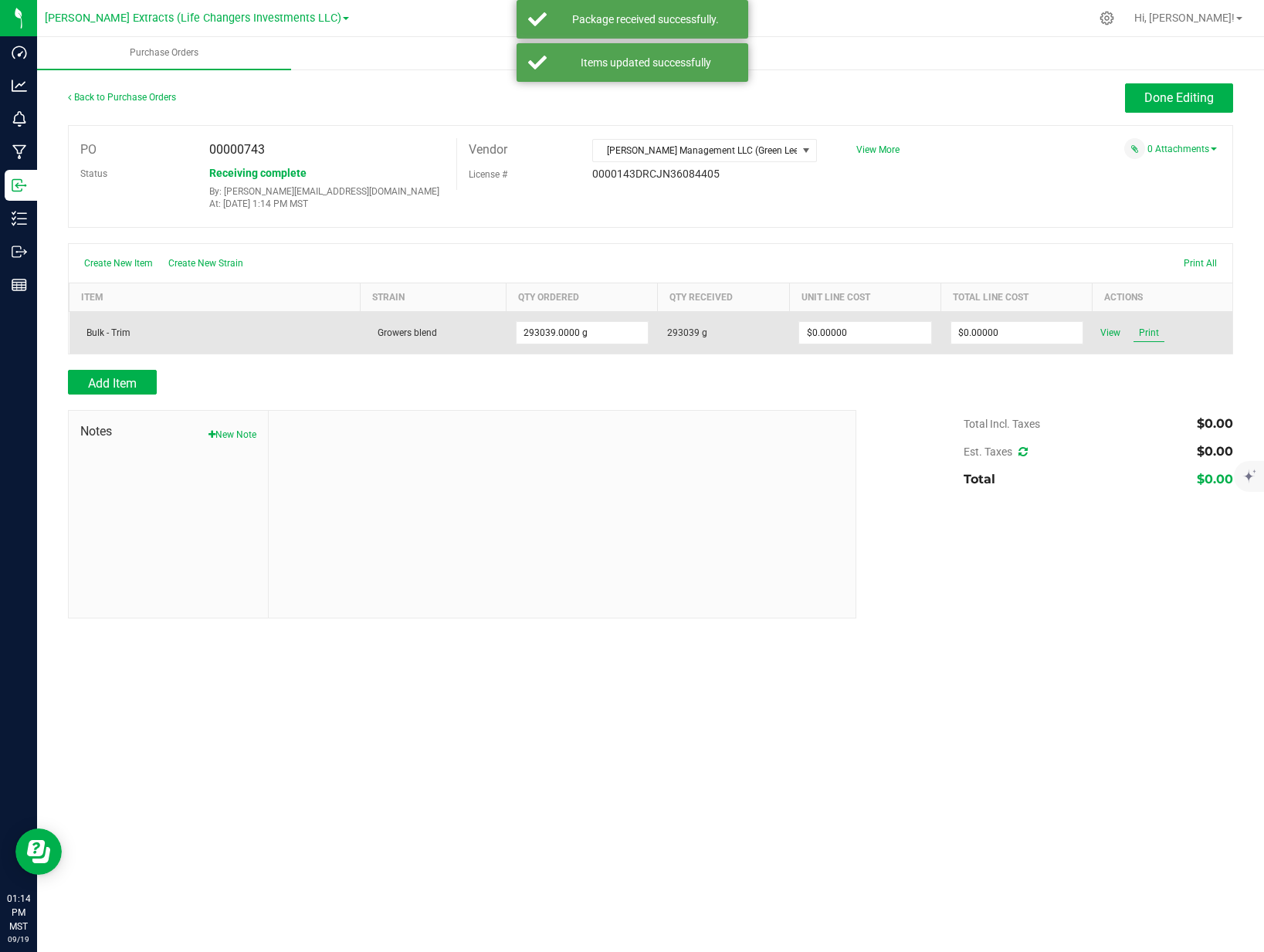
click at [1155, 328] on span "Print" at bounding box center [1149, 333] width 31 height 18
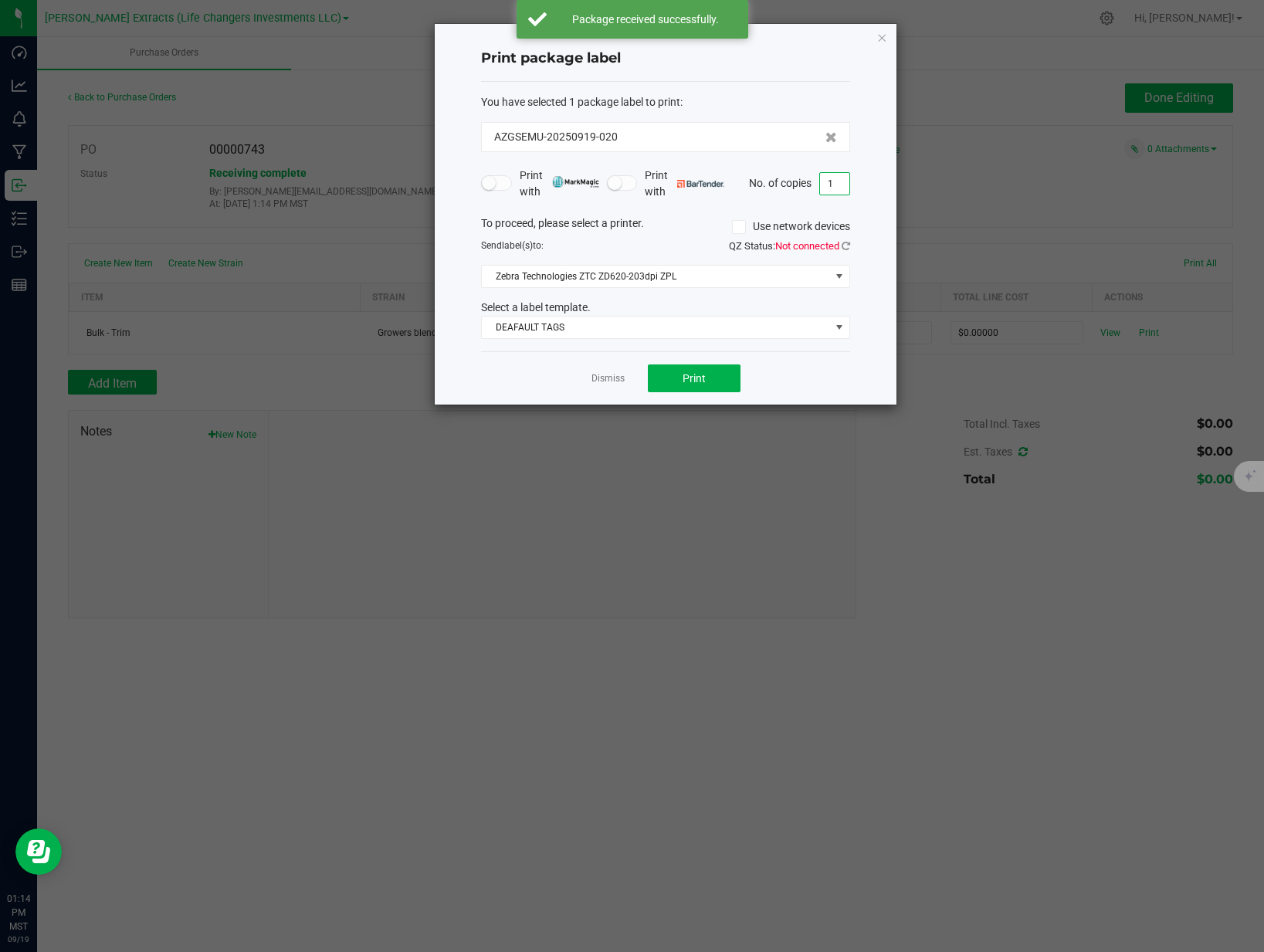
click at [839, 183] on input "1" at bounding box center [834, 183] width 29 height 21
type input "2"
type input "3"
type input "2"
click at [713, 373] on button "Print" at bounding box center [694, 378] width 93 height 28
